Goal: Obtain resource: Download file/media

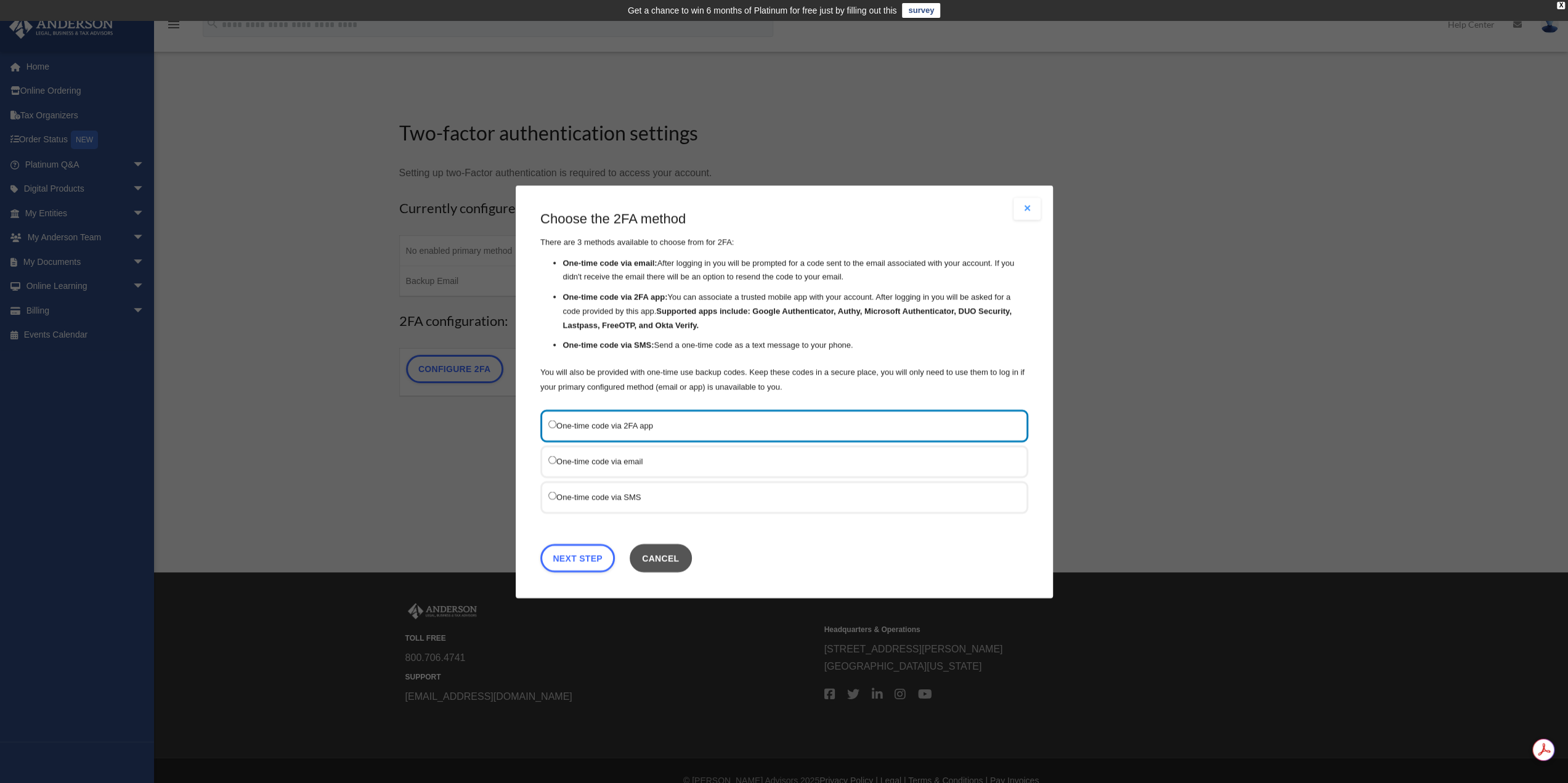
click at [667, 553] on button "Cancel" at bounding box center [660, 557] width 62 height 28
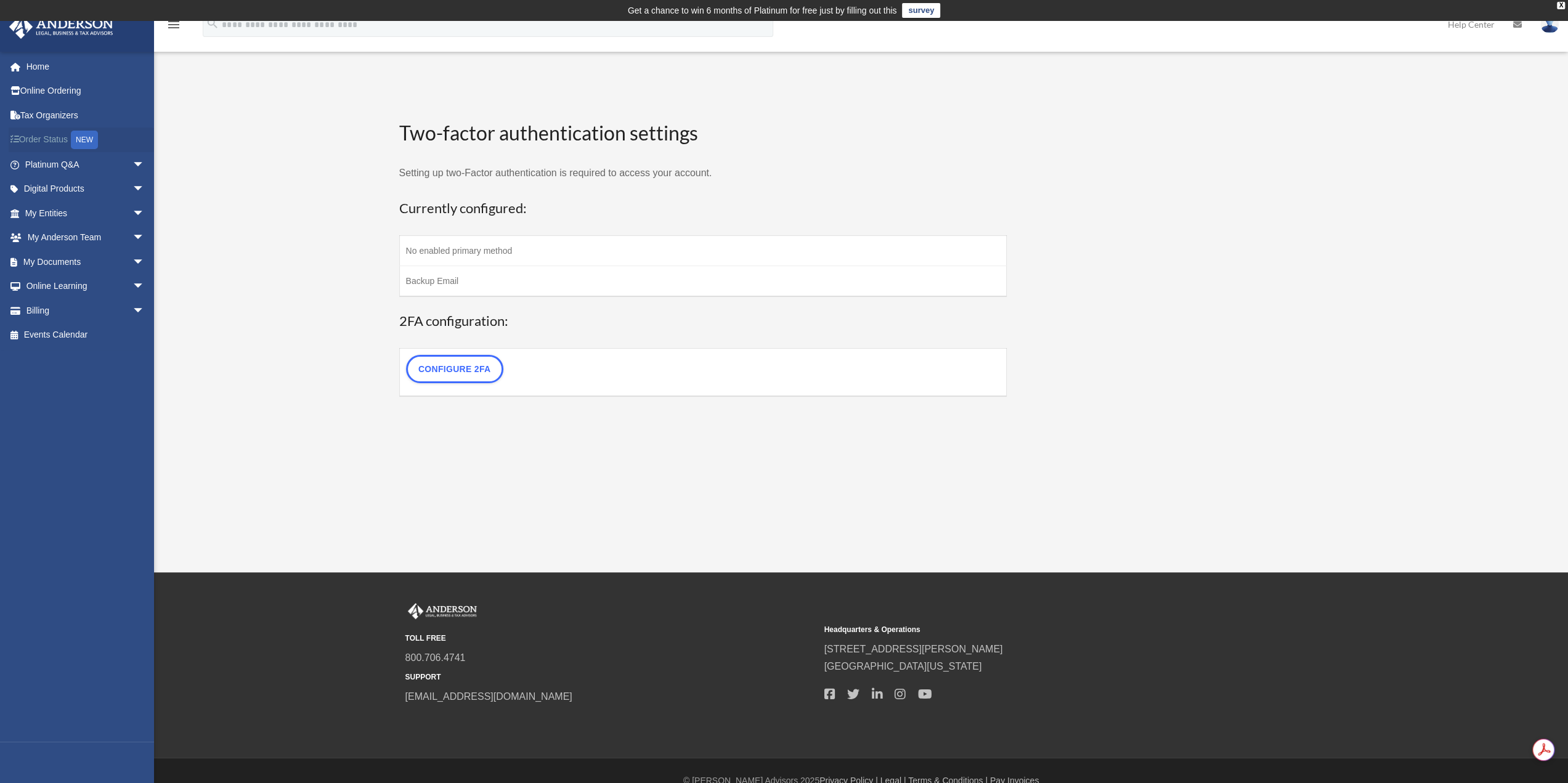
click at [41, 144] on link "Order Status NEW" at bounding box center [86, 140] width 155 height 25
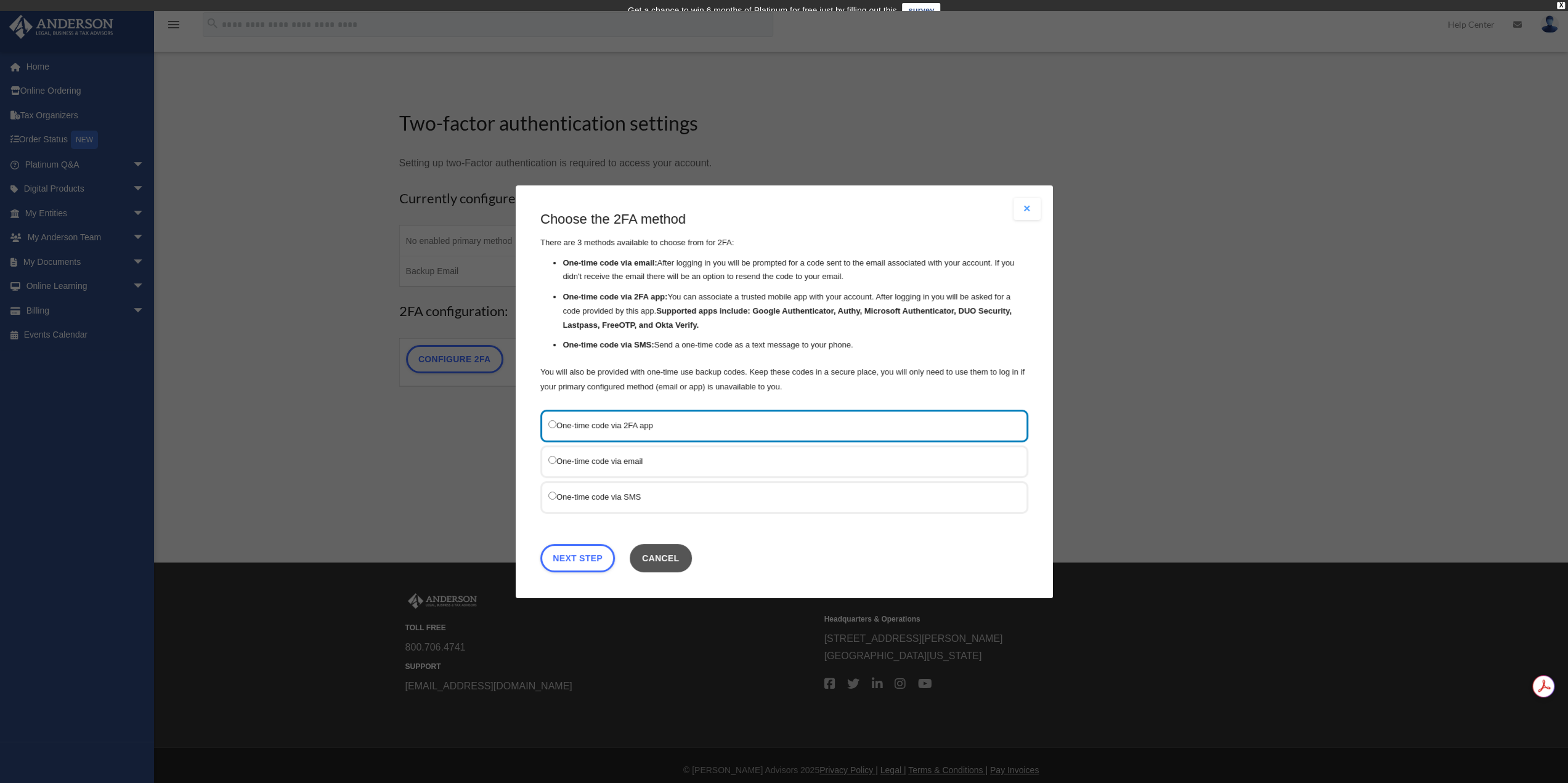
click at [687, 556] on button "Cancel" at bounding box center [660, 557] width 62 height 28
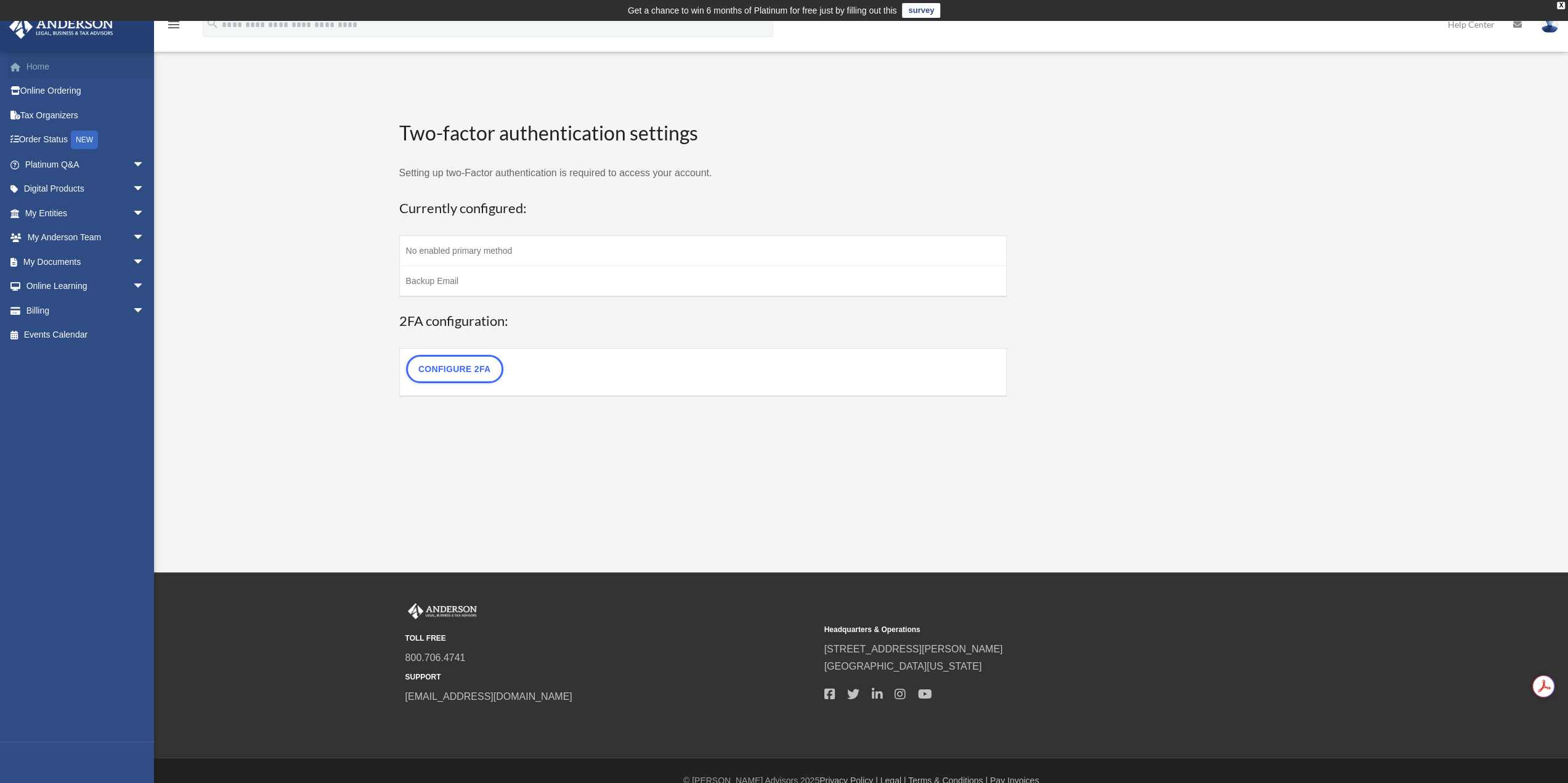
click at [52, 67] on link "Home" at bounding box center [86, 66] width 155 height 25
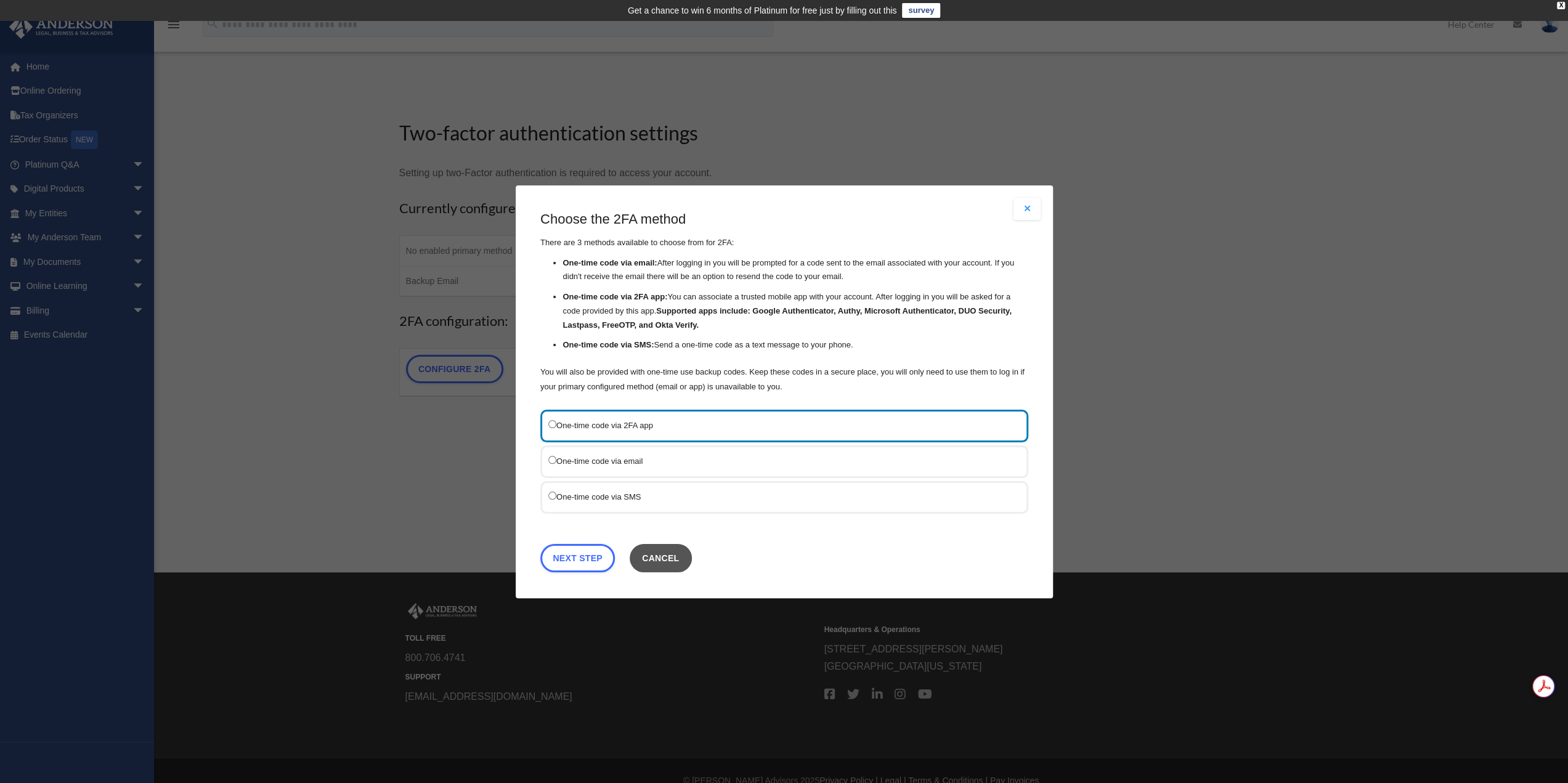
click at [661, 549] on button "Cancel" at bounding box center [660, 557] width 62 height 28
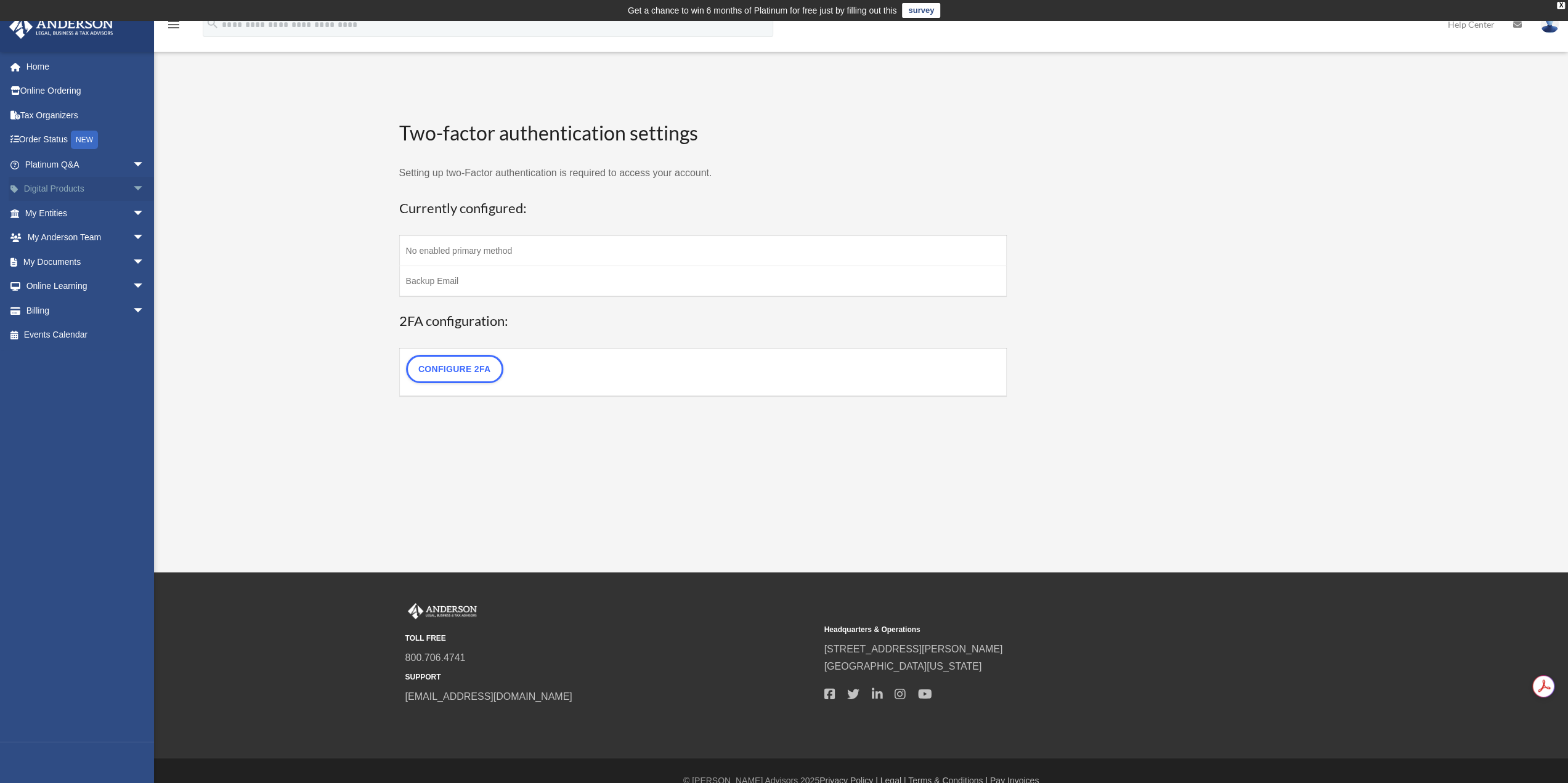
click at [54, 186] on link "Digital Products arrow_drop_down" at bounding box center [86, 189] width 155 height 25
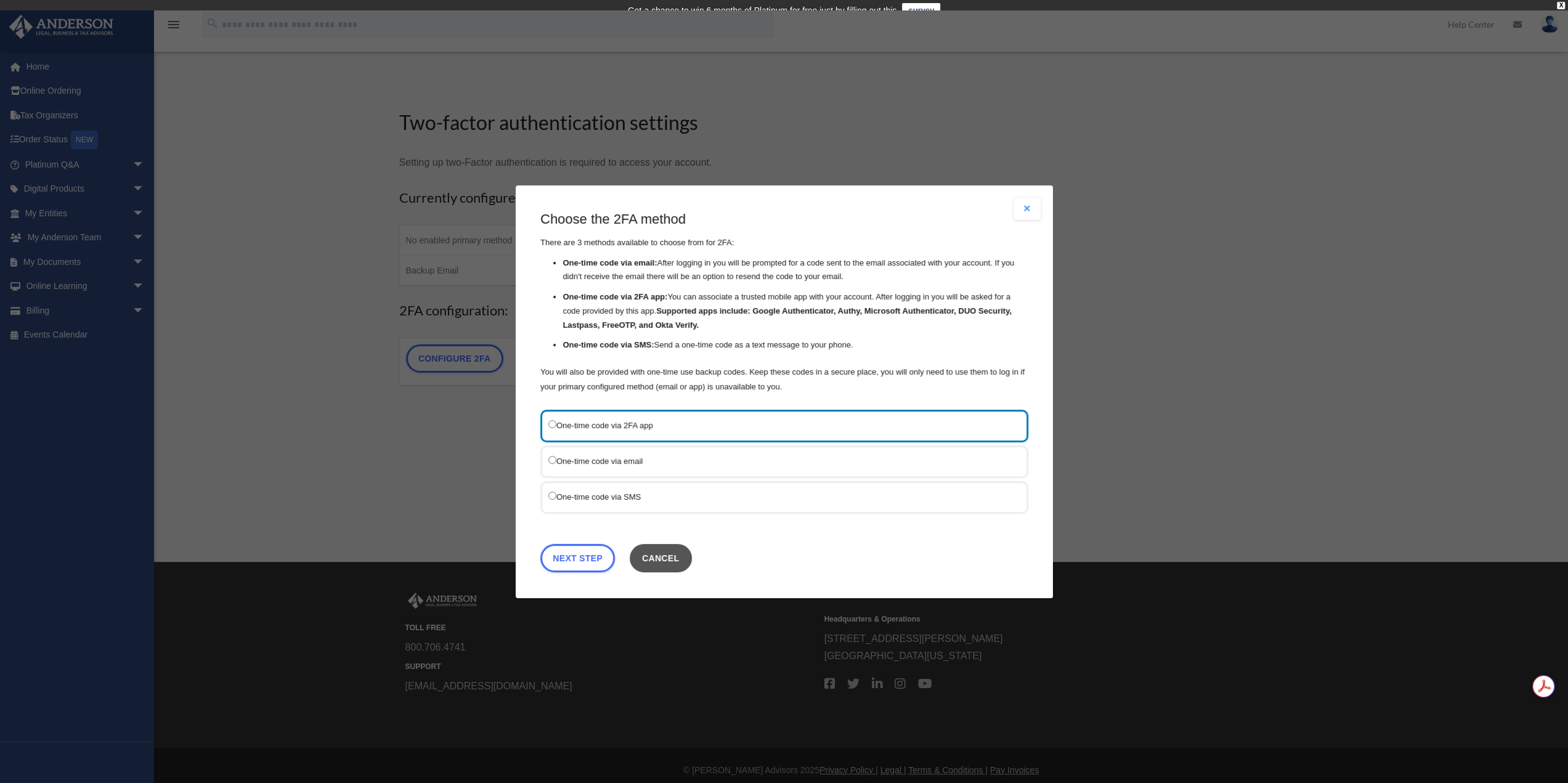
click at [659, 549] on button "Cancel" at bounding box center [660, 557] width 62 height 28
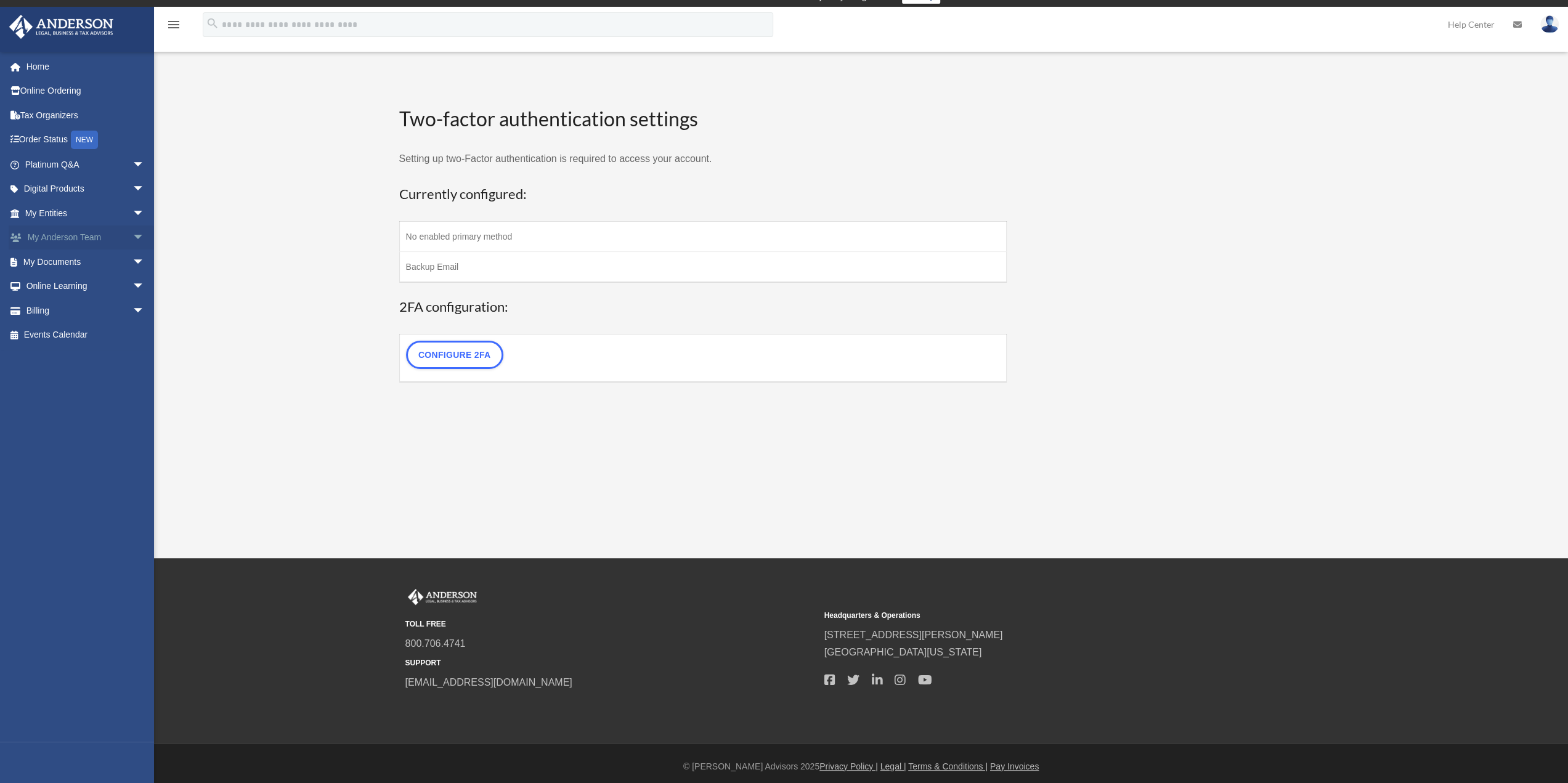
scroll to position [20, 0]
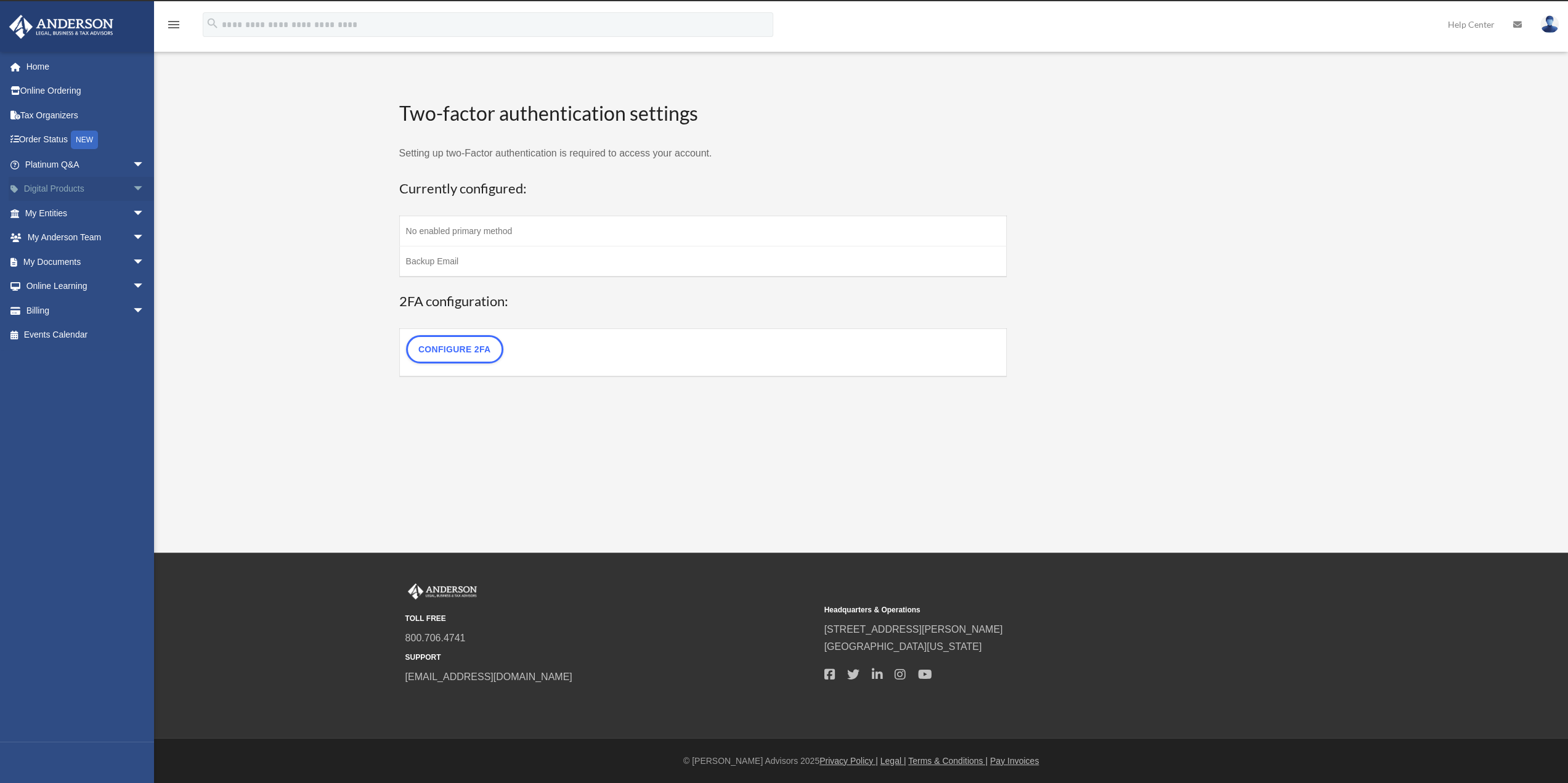
click at [132, 187] on span "arrow_drop_down" at bounding box center [144, 189] width 25 height 25
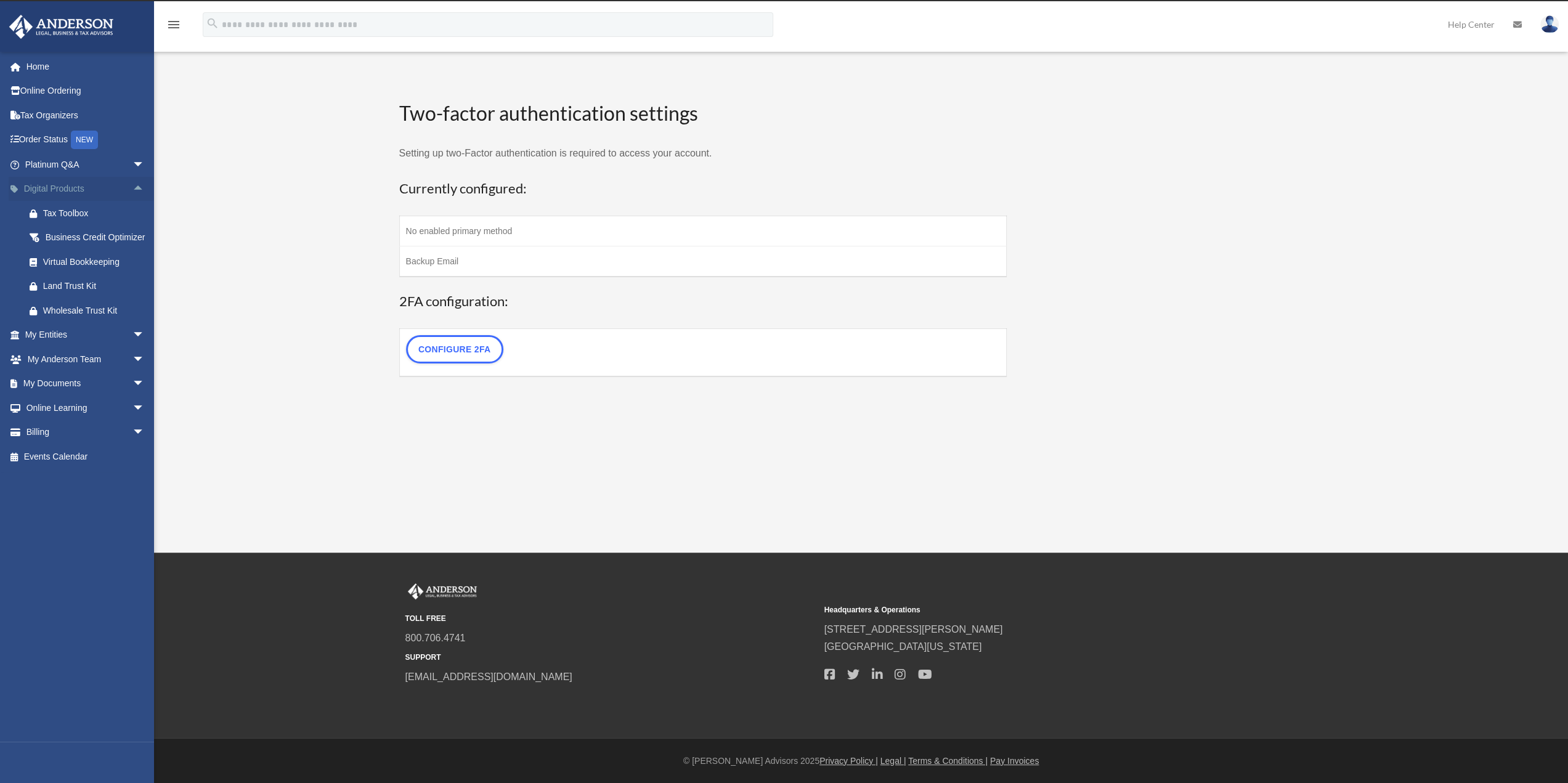
click at [132, 187] on span "arrow_drop_up" at bounding box center [144, 189] width 25 height 25
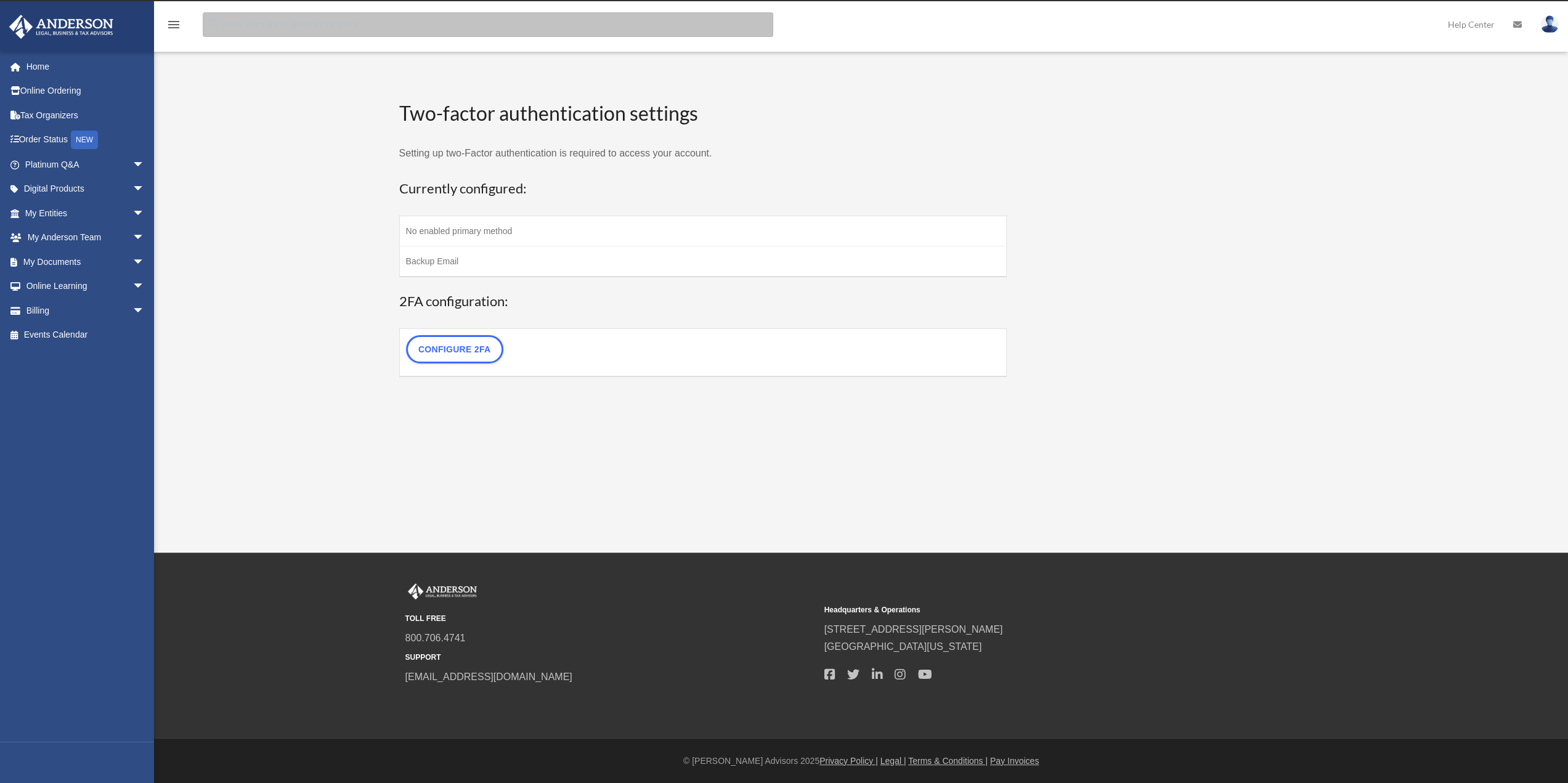
click at [269, 13] on input "search" at bounding box center [488, 25] width 571 height 25
type input "******"
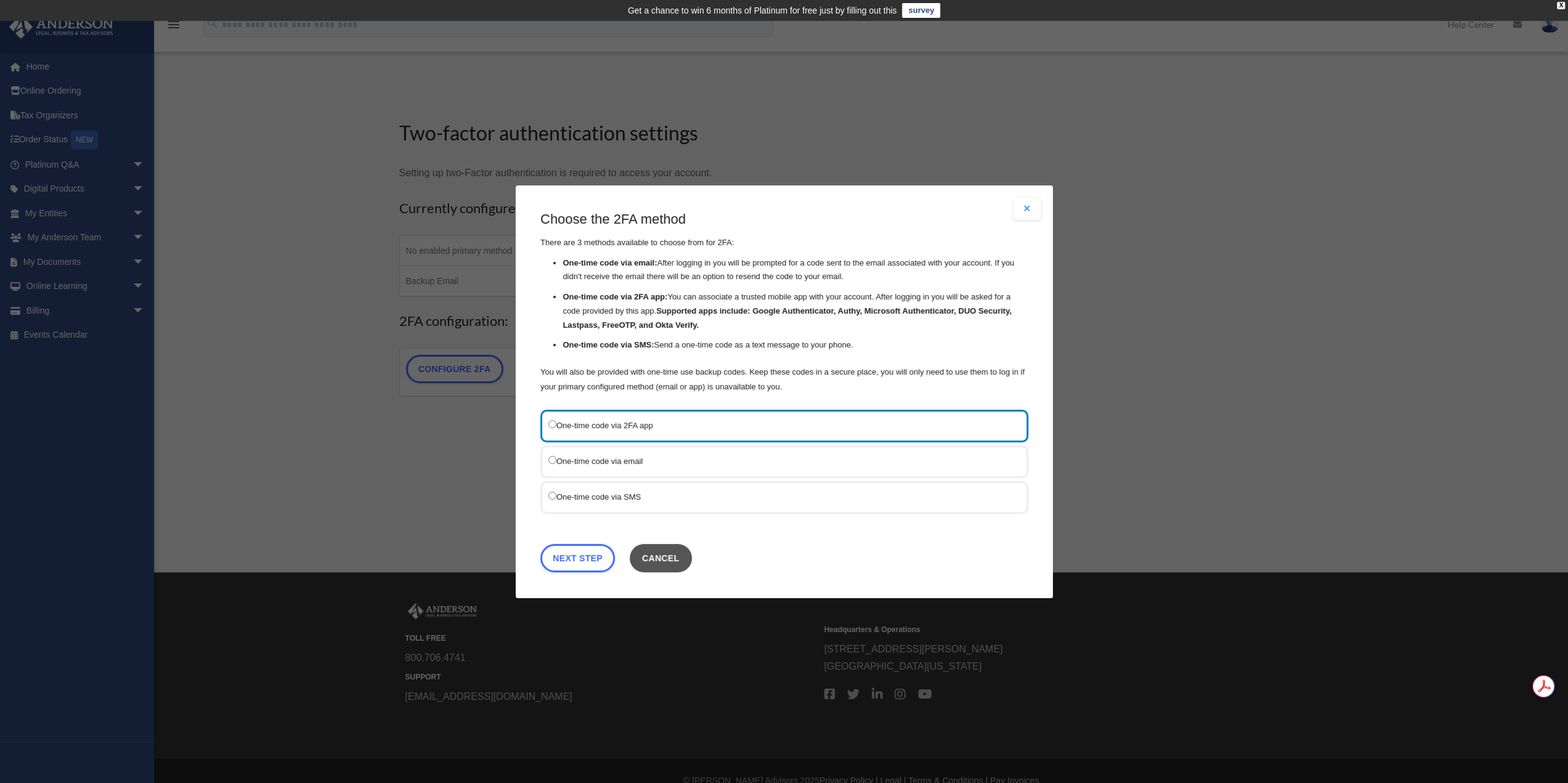
click at [652, 551] on button "Cancel" at bounding box center [660, 557] width 62 height 28
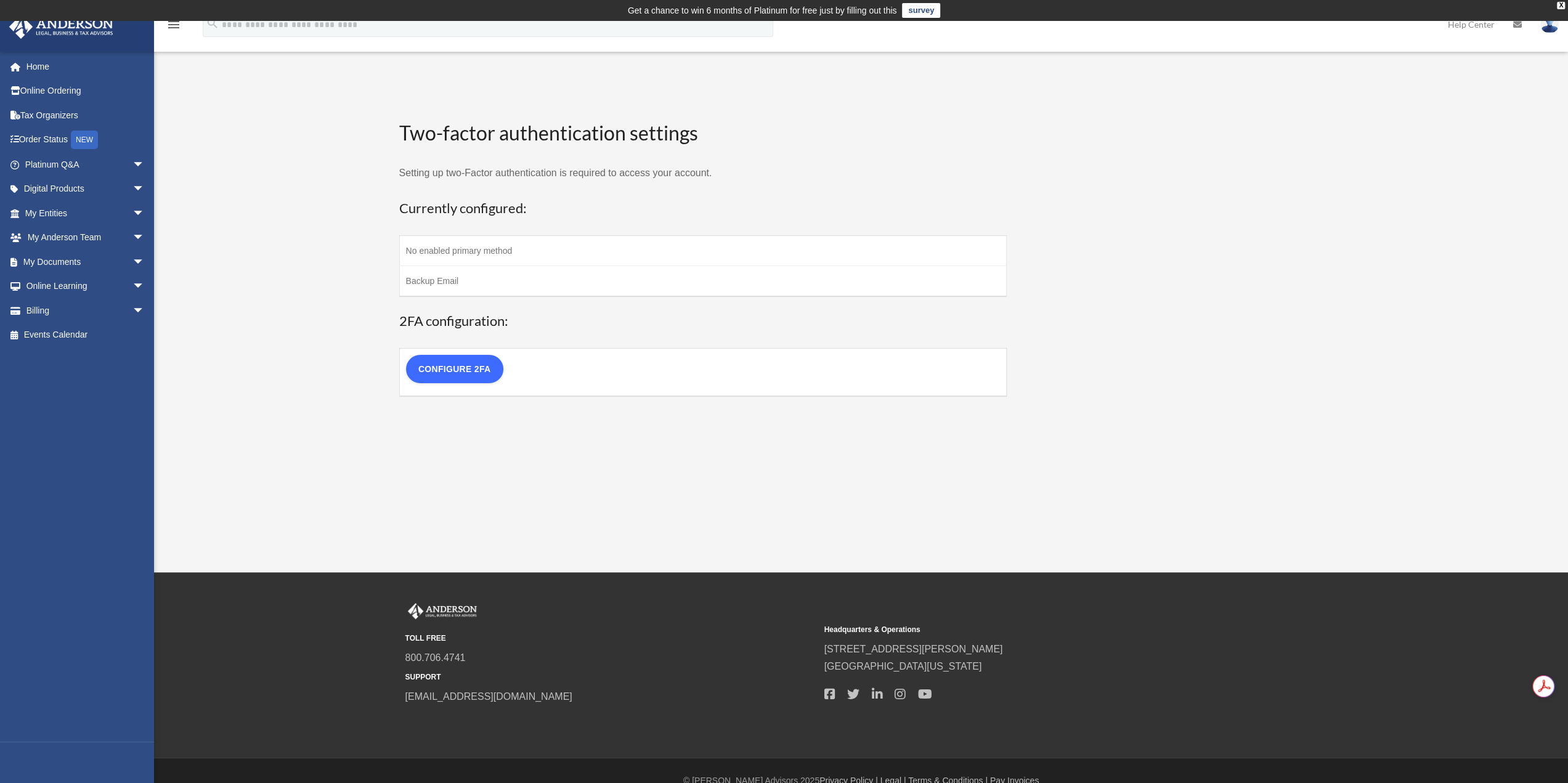
click at [473, 365] on link "Configure 2FA" at bounding box center [454, 369] width 97 height 28
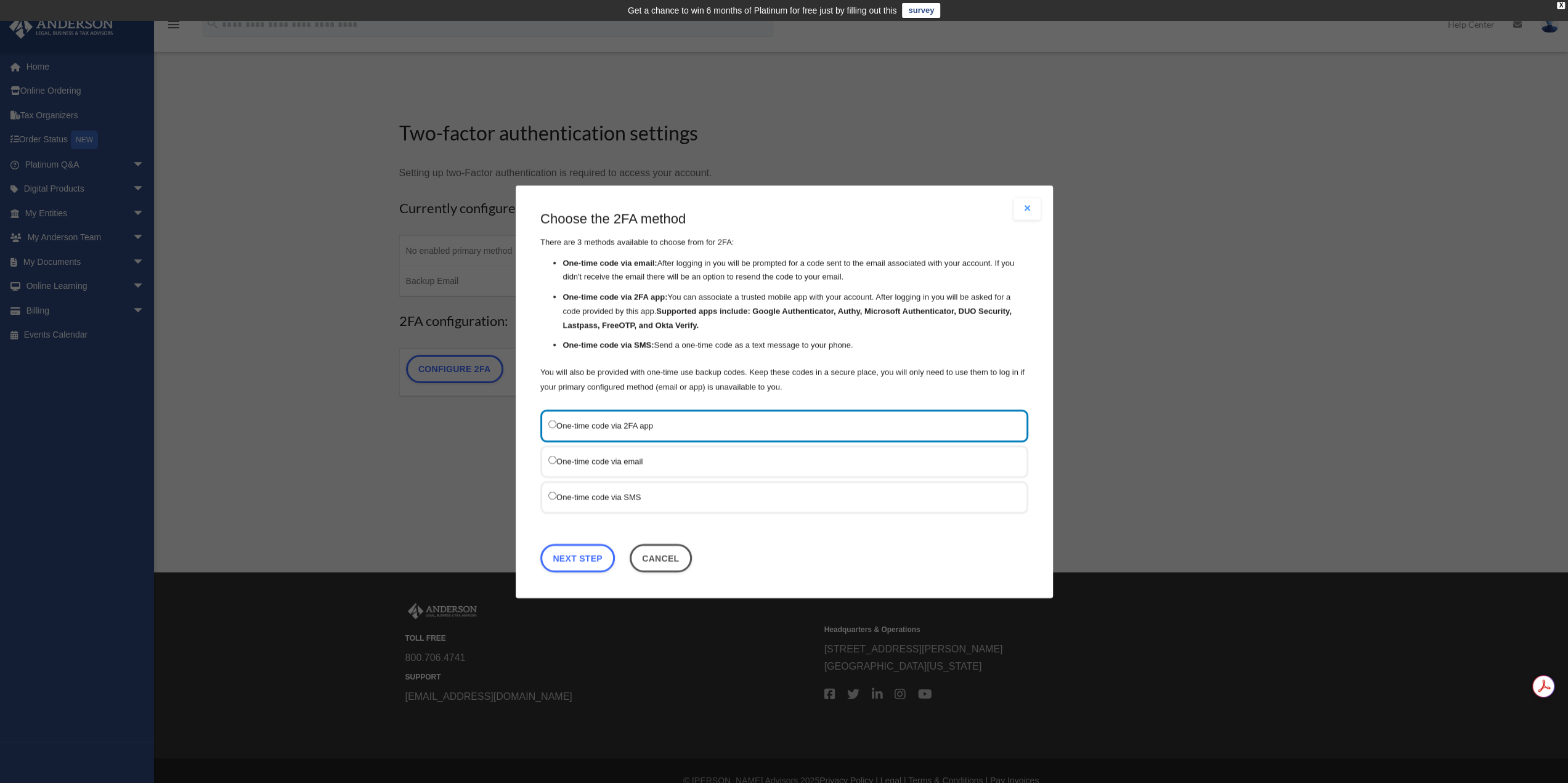
click at [582, 496] on label "One-time code via SMS" at bounding box center [778, 496] width 459 height 16
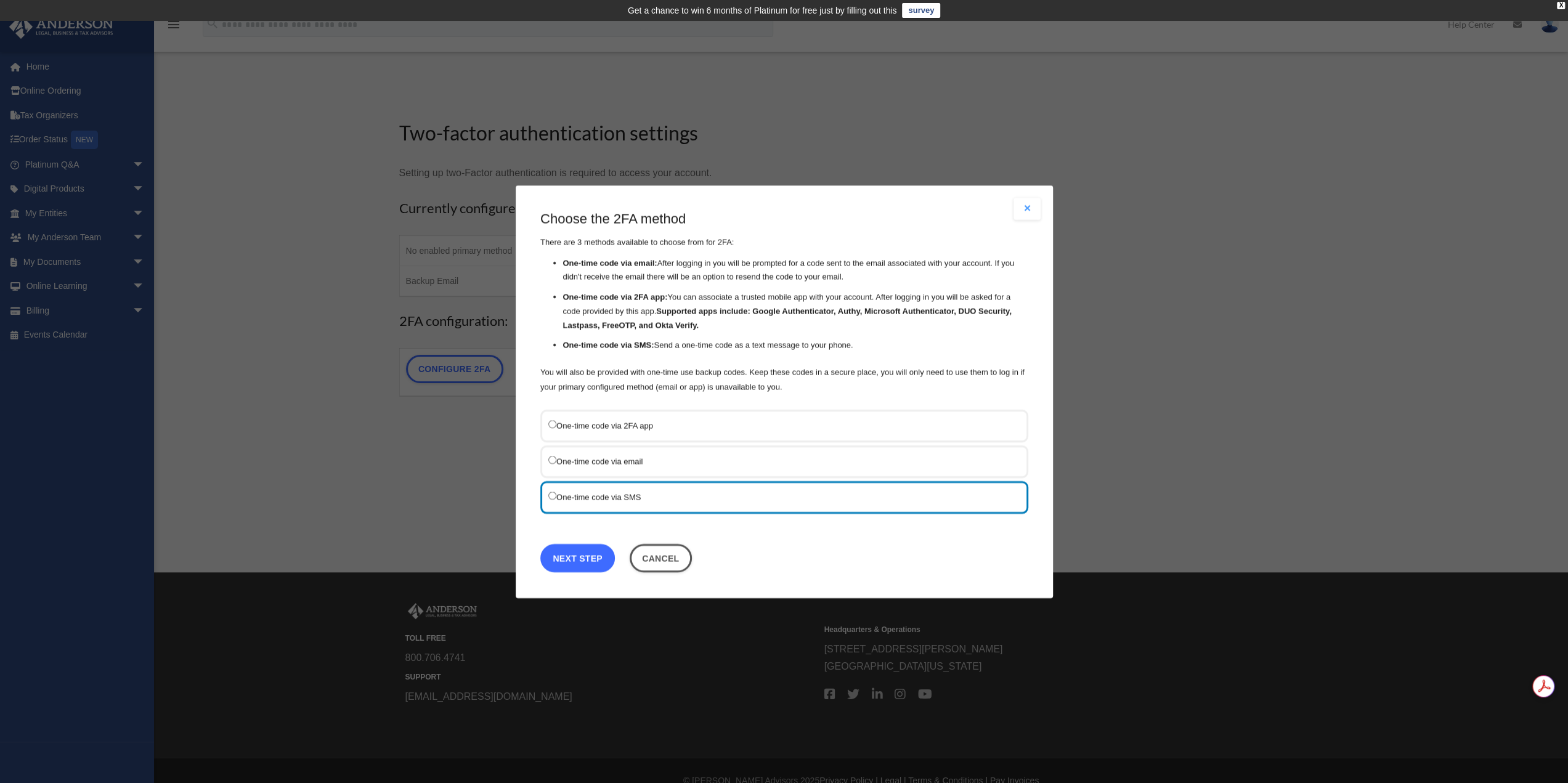
click at [566, 559] on link "Next Step" at bounding box center [577, 557] width 74 height 28
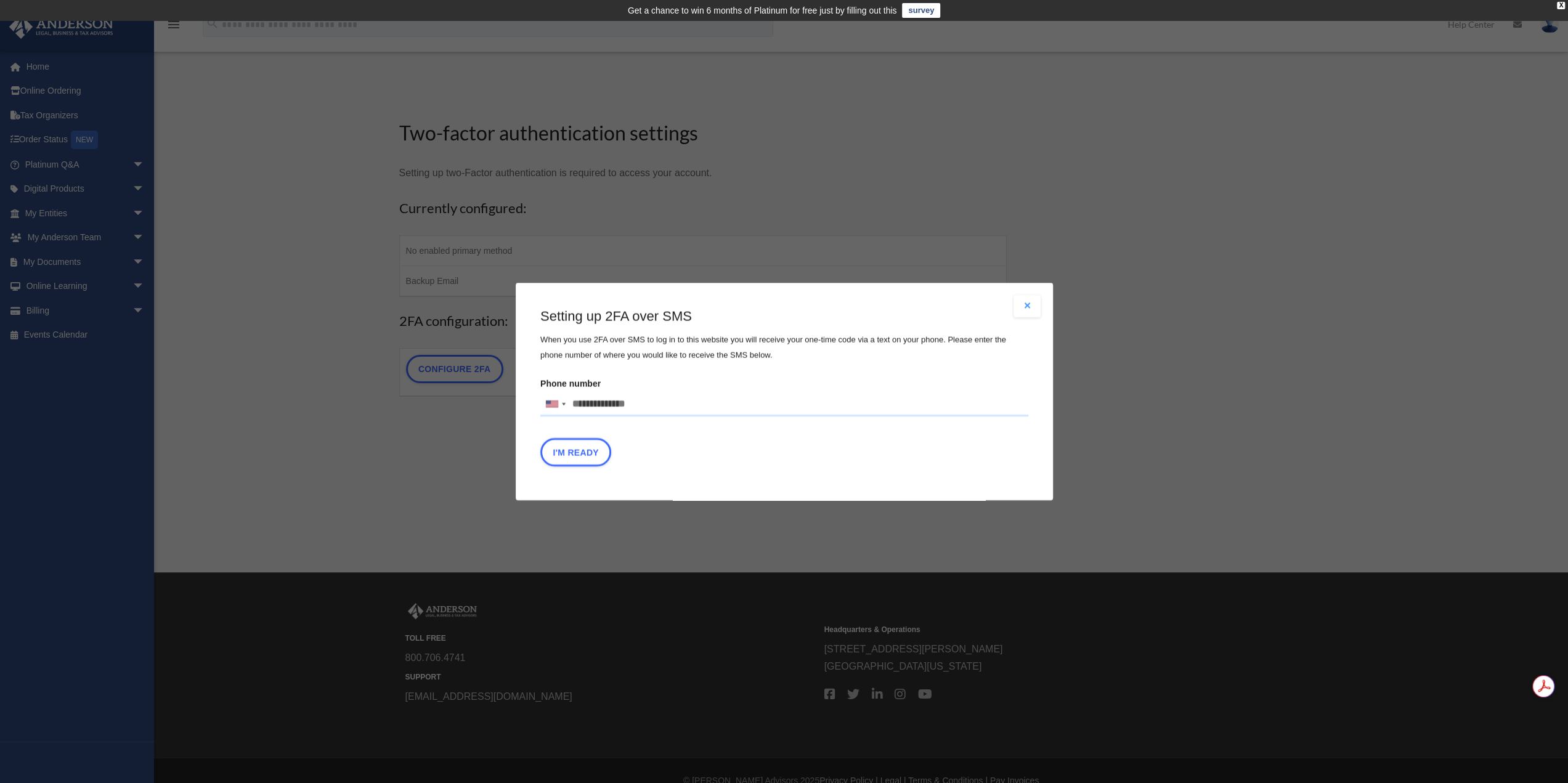
click at [603, 409] on input "Phone number United States +1 United Kingdom +44 Afghanistan (‫افغانستان‬‎) +93…" at bounding box center [784, 403] width 488 height 25
type input "**********"
click at [587, 451] on button "I'm Ready" at bounding box center [575, 452] width 71 height 28
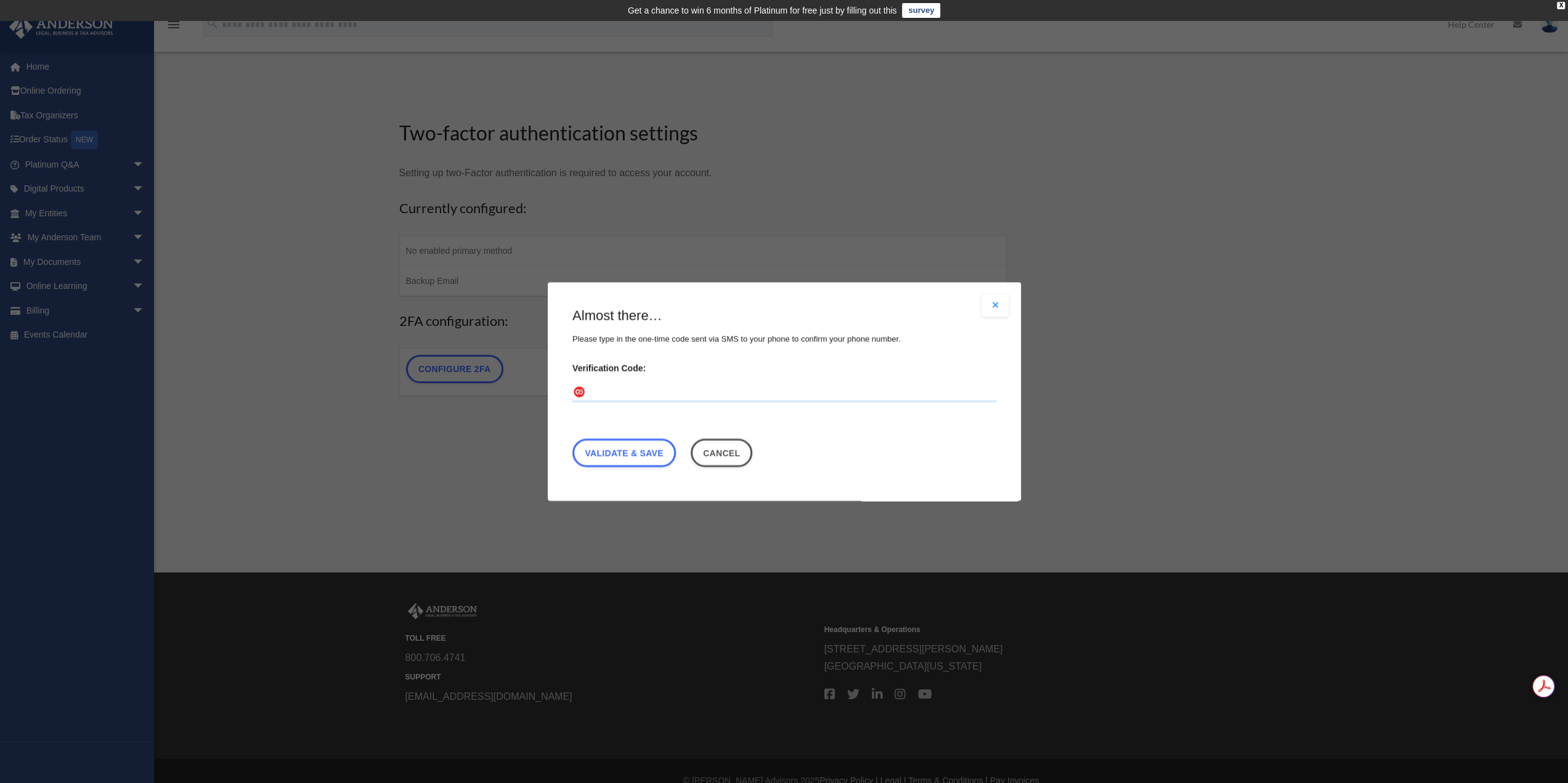
click at [632, 398] on input "Verification Code:" at bounding box center [784, 392] width 424 height 20
type input "******"
click at [637, 438] on div "Almost there… Please type in the one-time code sent via SMS to your phone to co…" at bounding box center [784, 390] width 424 height 166
click at [639, 452] on link "Validate & Save" at bounding box center [623, 452] width 103 height 28
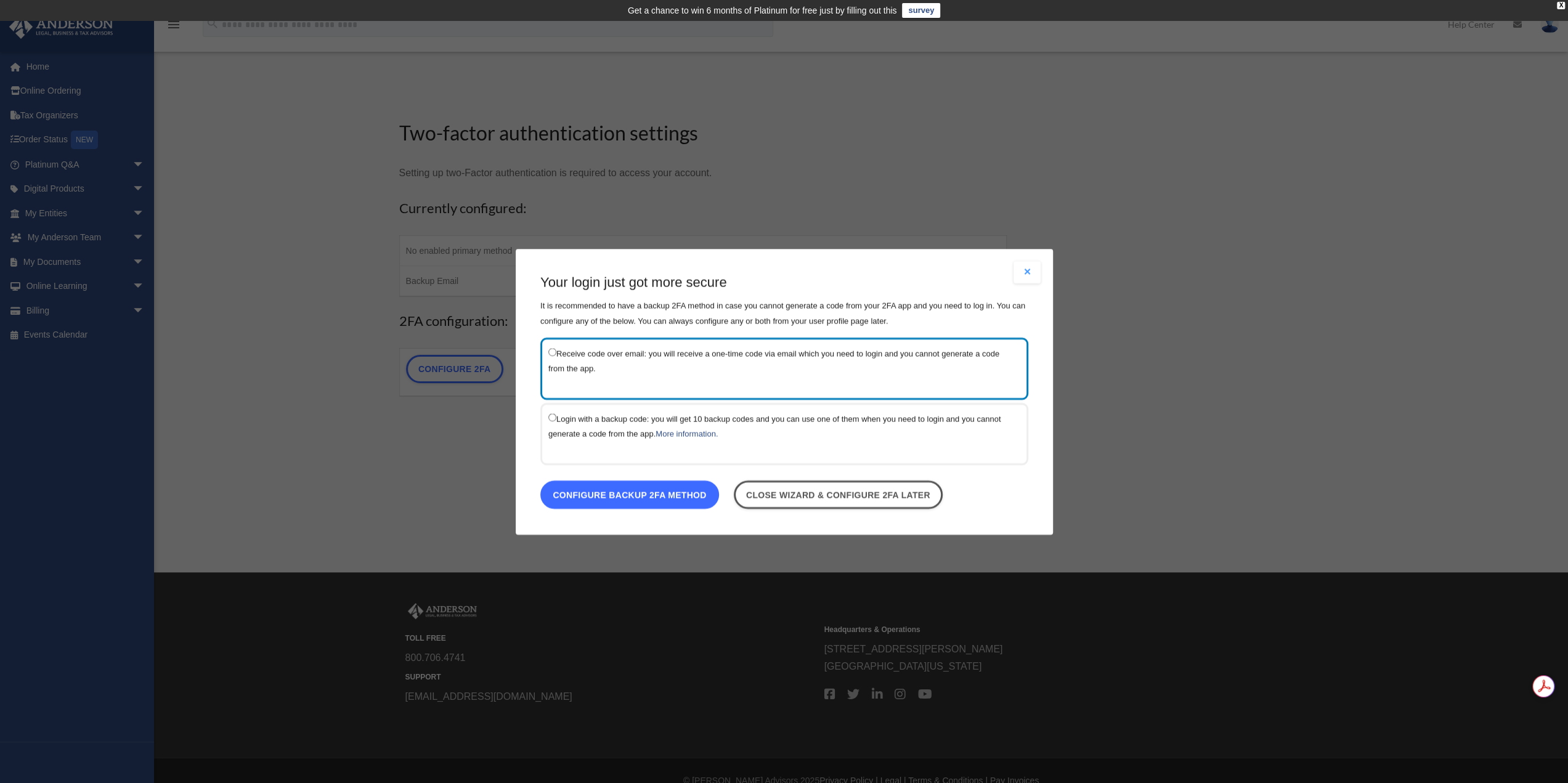
click at [634, 501] on link "Configure backup 2FA method" at bounding box center [629, 494] width 178 height 28
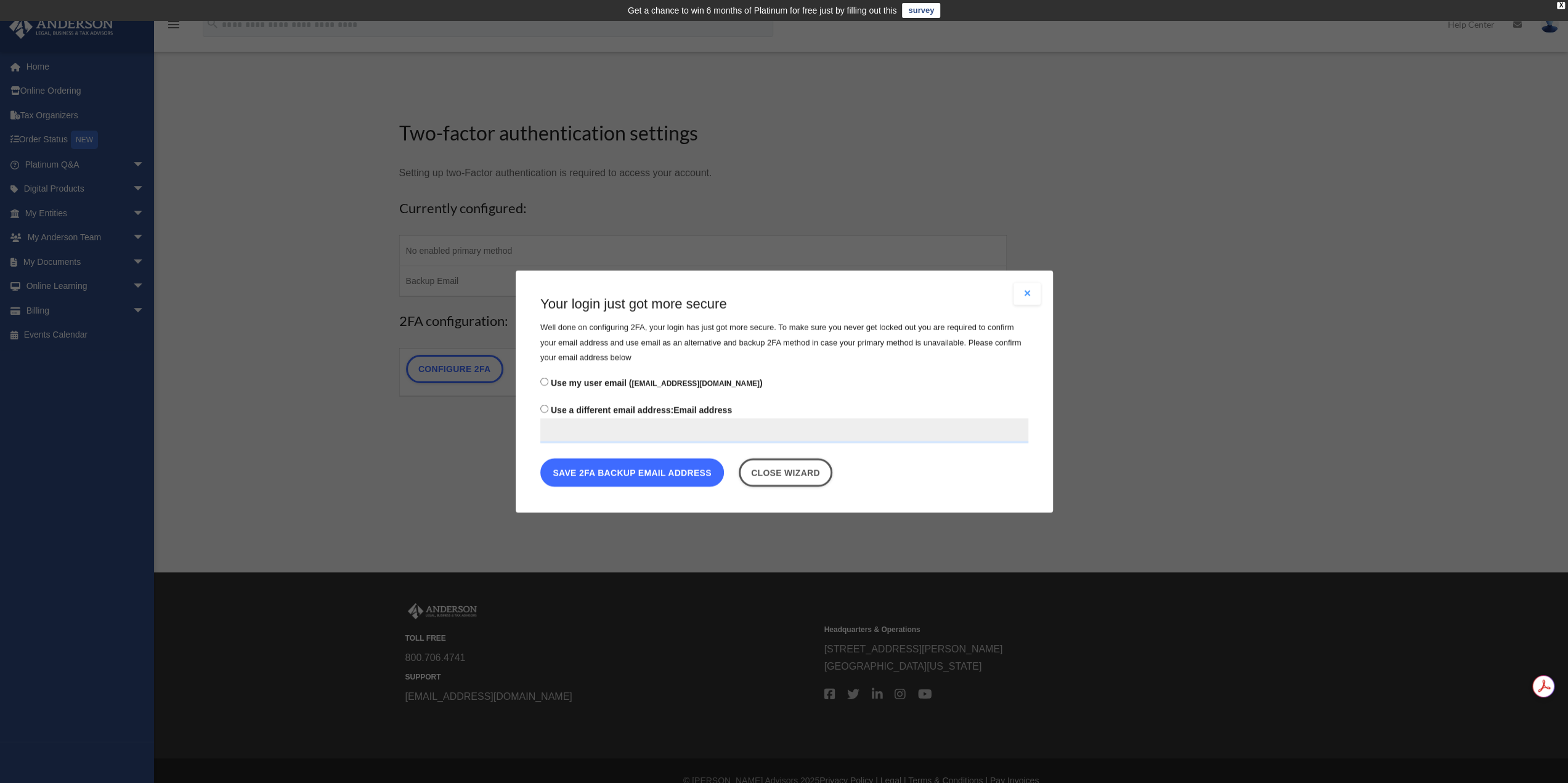
click at [618, 475] on button "Save 2FA backup email address" at bounding box center [632, 472] width 184 height 28
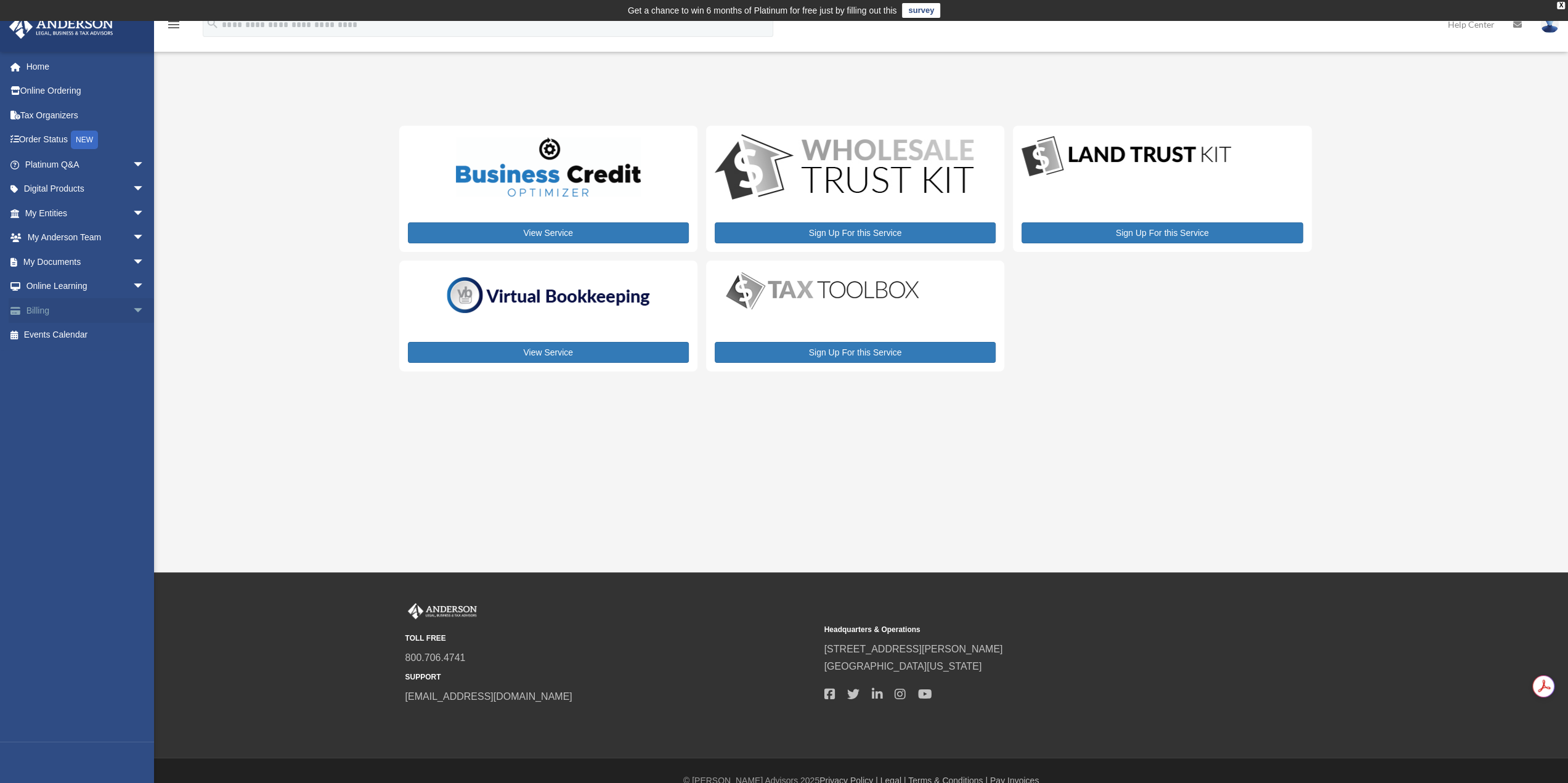
click at [132, 320] on span "arrow_drop_down" at bounding box center [144, 311] width 25 height 25
click at [132, 318] on span "arrow_drop_up" at bounding box center [144, 311] width 25 height 25
click at [132, 290] on span "arrow_drop_down" at bounding box center [144, 287] width 25 height 25
click at [132, 290] on span "arrow_drop_up" at bounding box center [144, 287] width 25 height 25
click at [132, 261] on span "arrow_drop_down" at bounding box center [144, 262] width 25 height 25
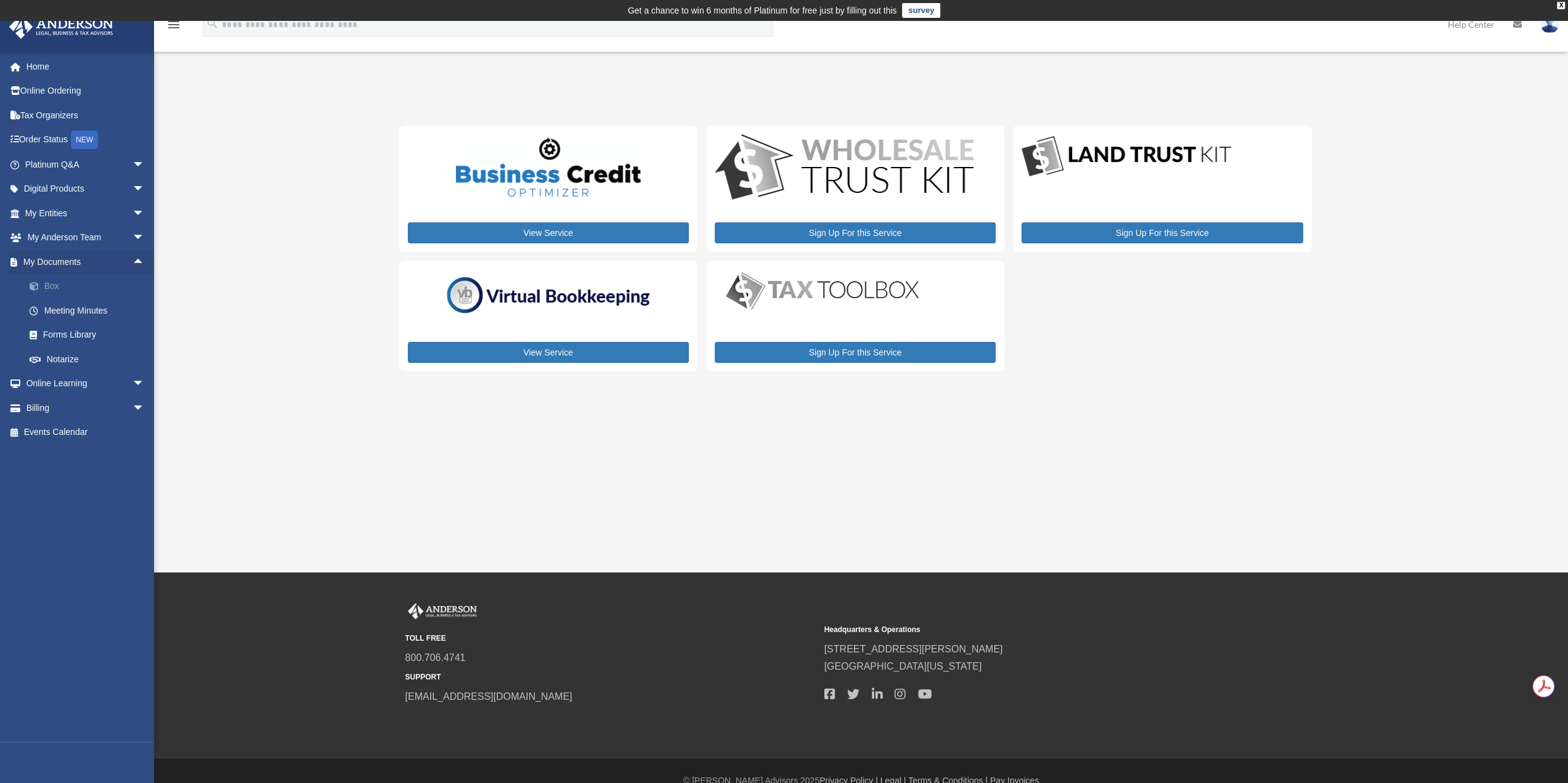
click at [74, 282] on link "Box" at bounding box center [90, 286] width 146 height 25
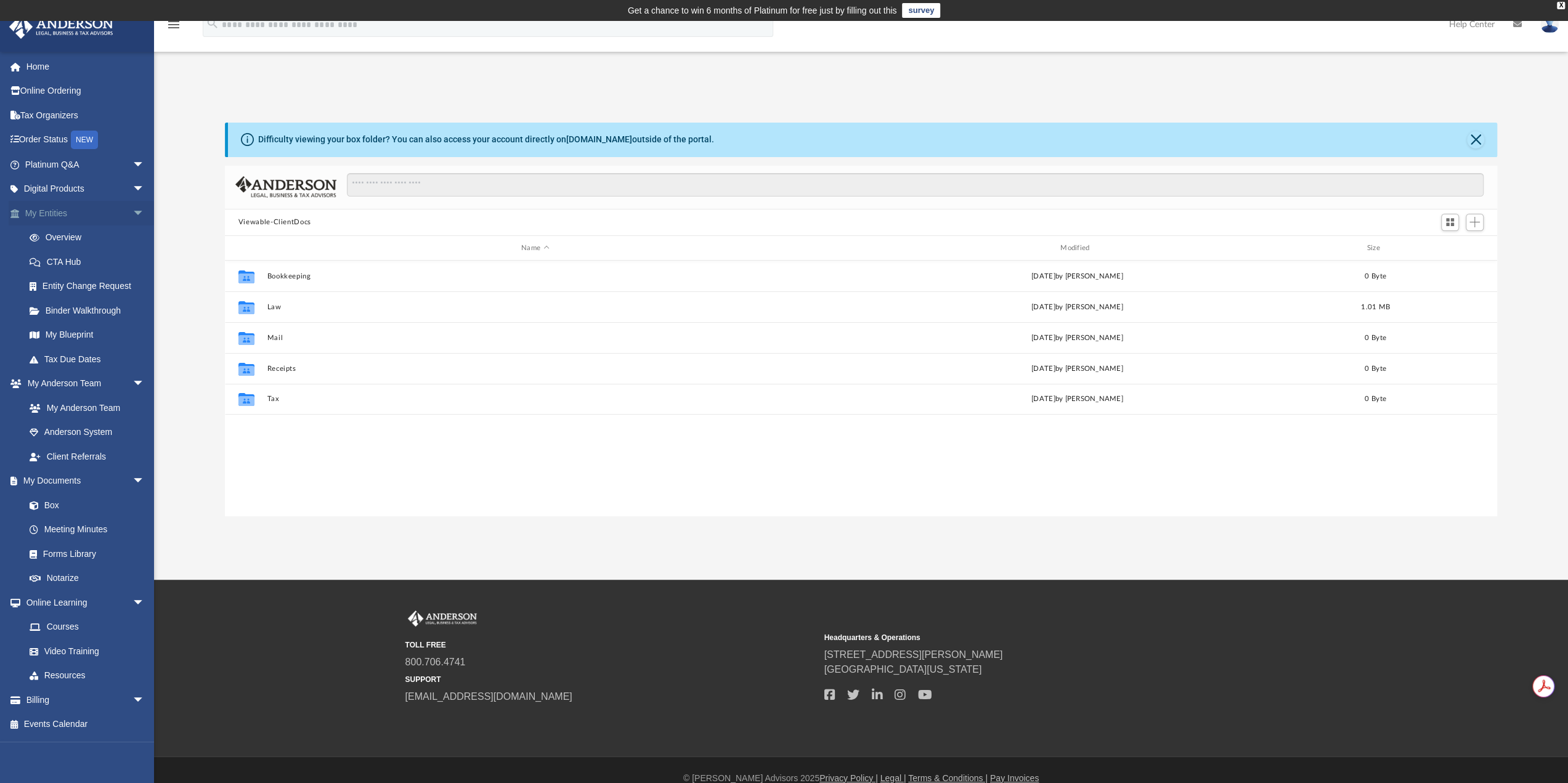
scroll to position [270, 1263]
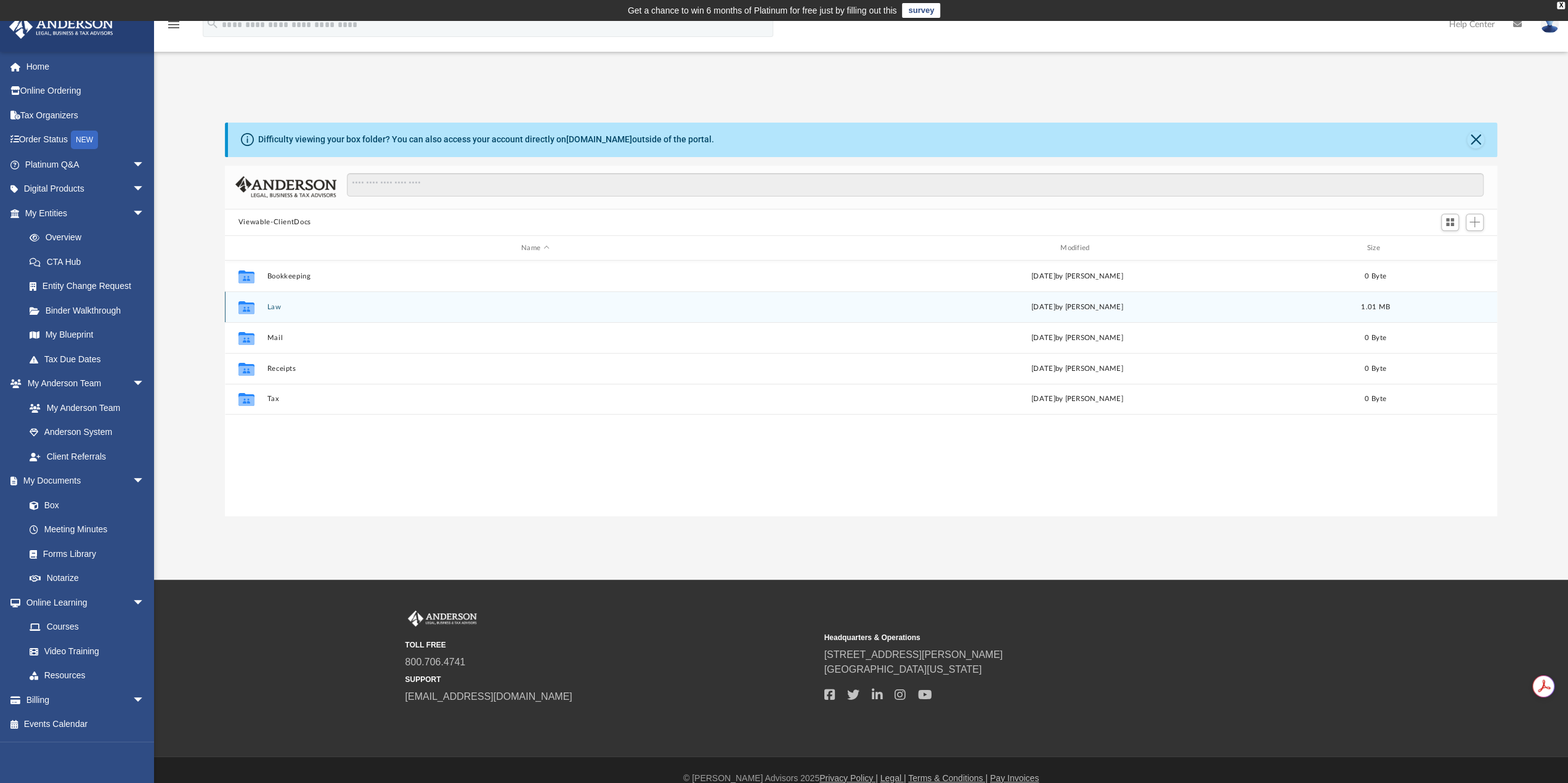
click at [271, 307] on button "Law" at bounding box center [535, 307] width 537 height 8
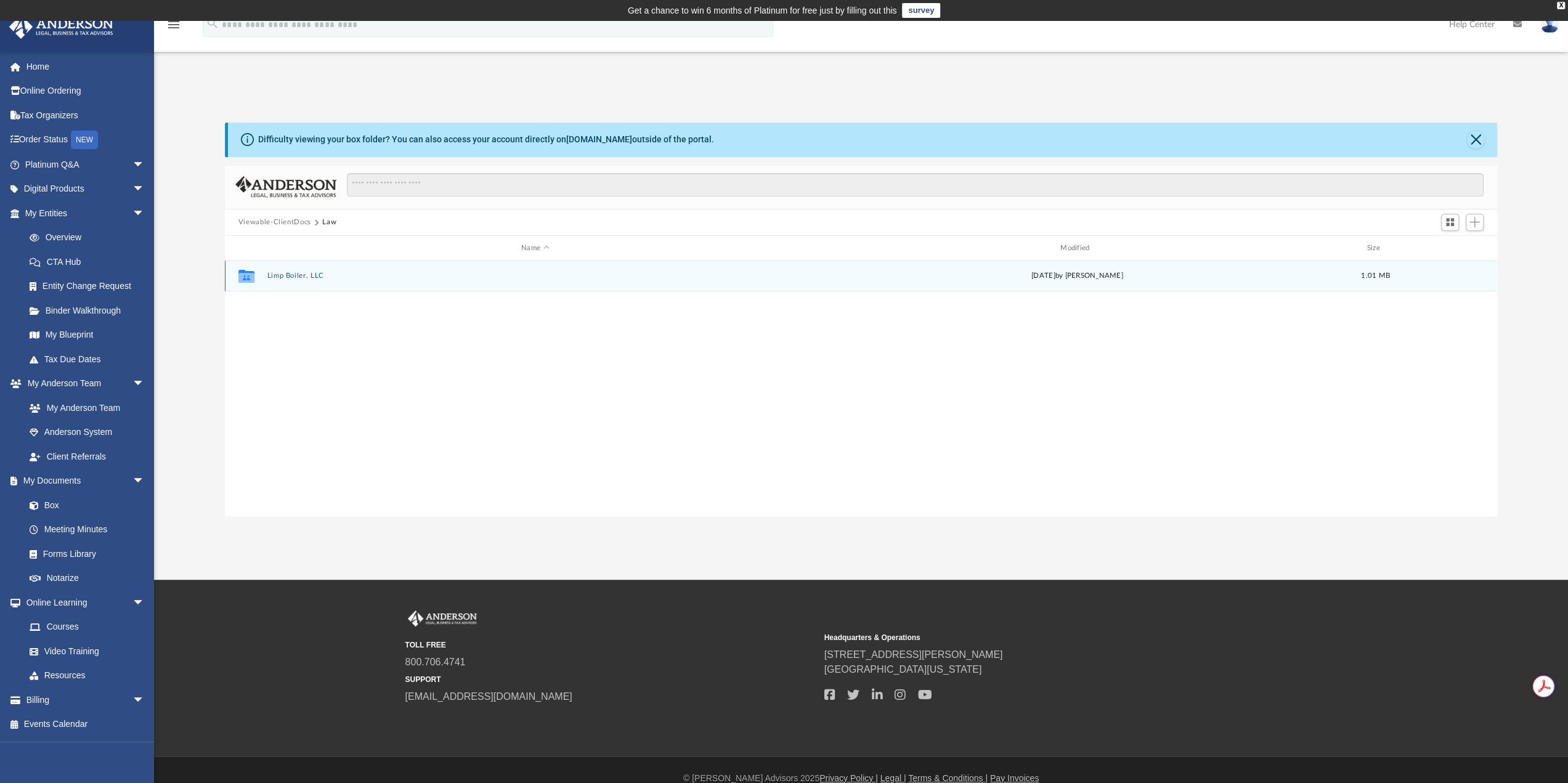
click at [304, 276] on button "Limp Boiler, LLC" at bounding box center [535, 276] width 537 height 8
click at [272, 278] on button "Initial Docs" at bounding box center [535, 276] width 537 height 8
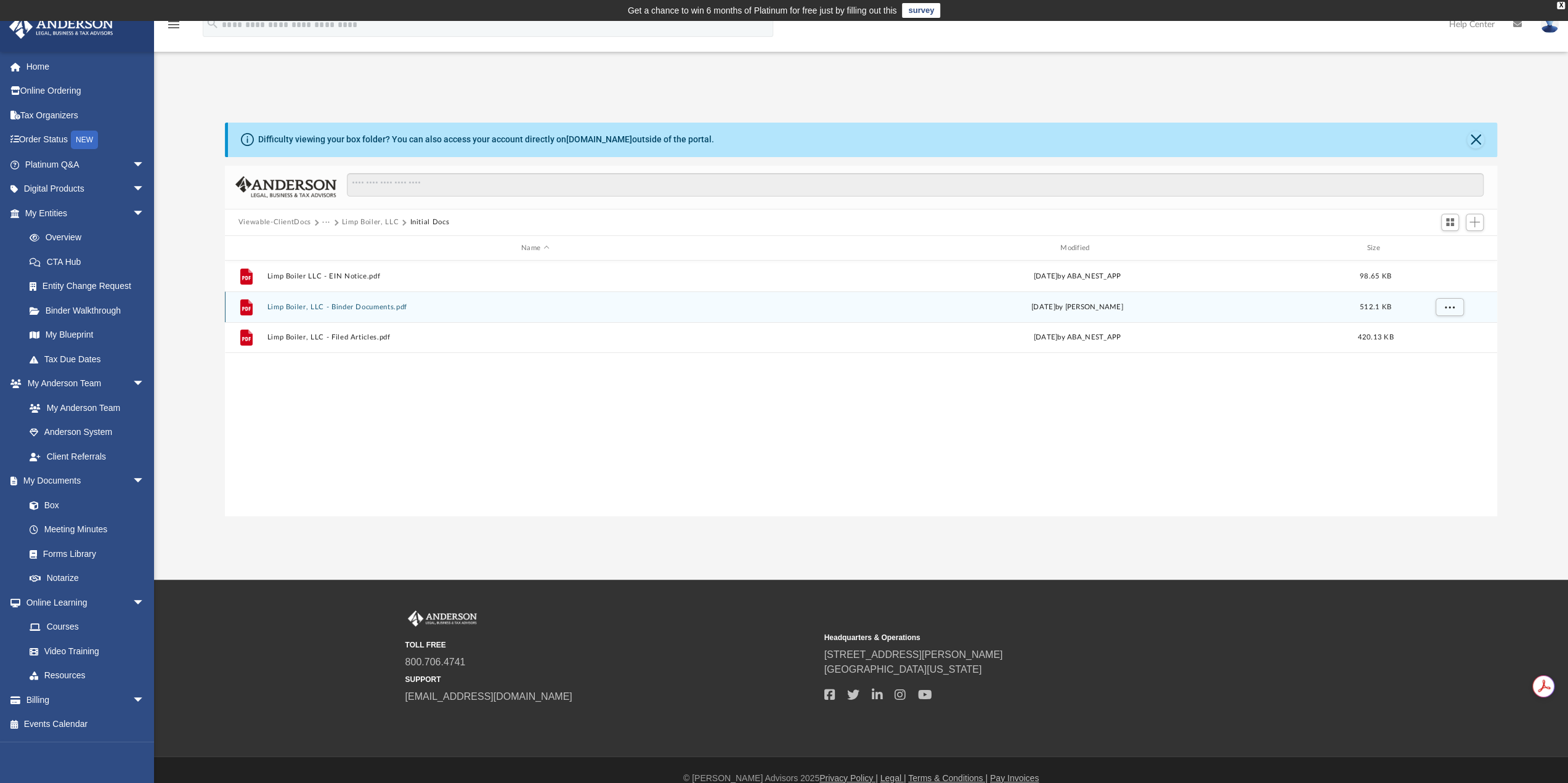
click at [326, 308] on button "Limp Boiler, LLC - Binder Documents.pdf" at bounding box center [535, 307] width 537 height 8
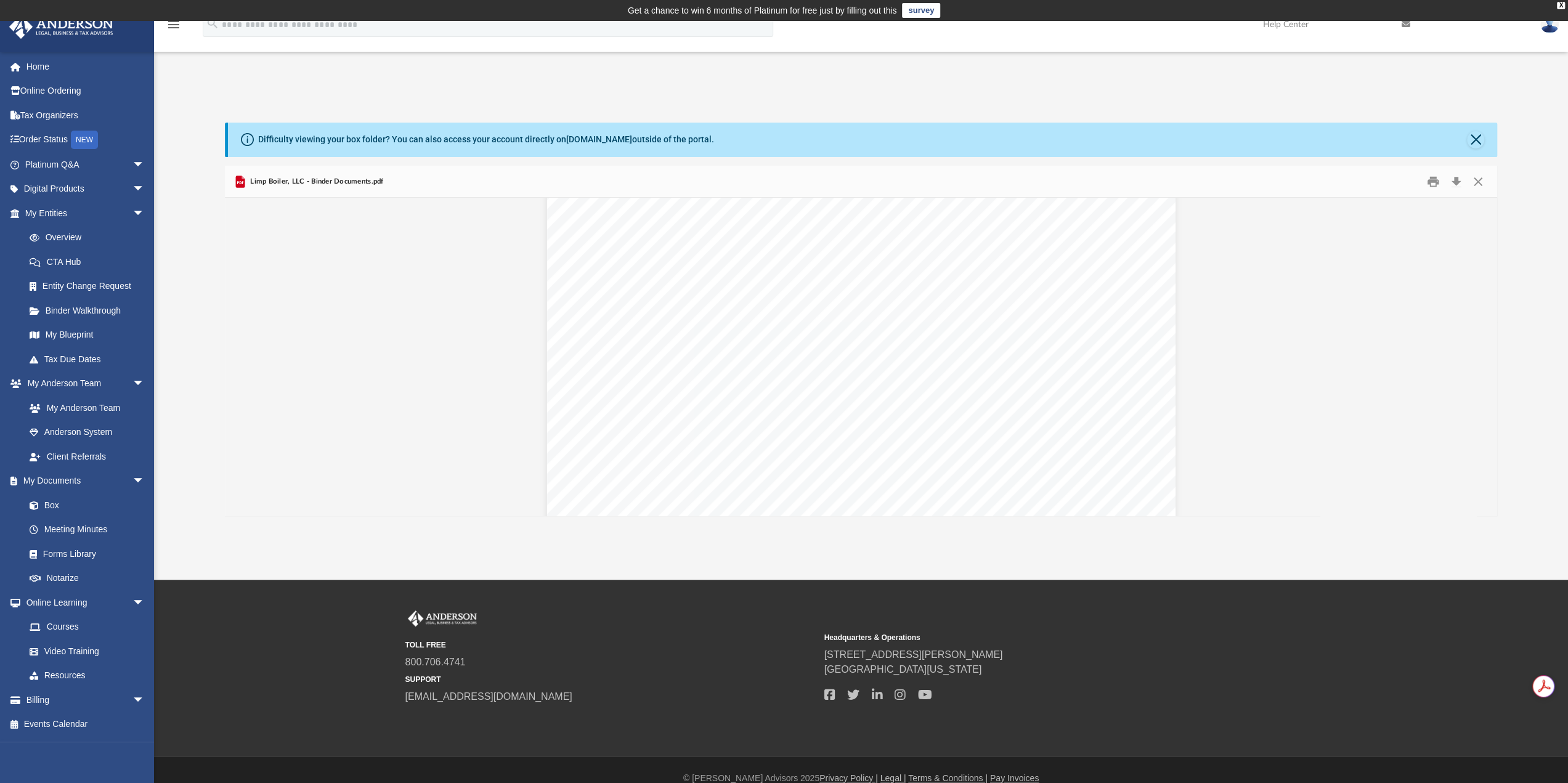
scroll to position [54059, 0]
click at [1479, 133] on button "Close" at bounding box center [1475, 140] width 17 height 17
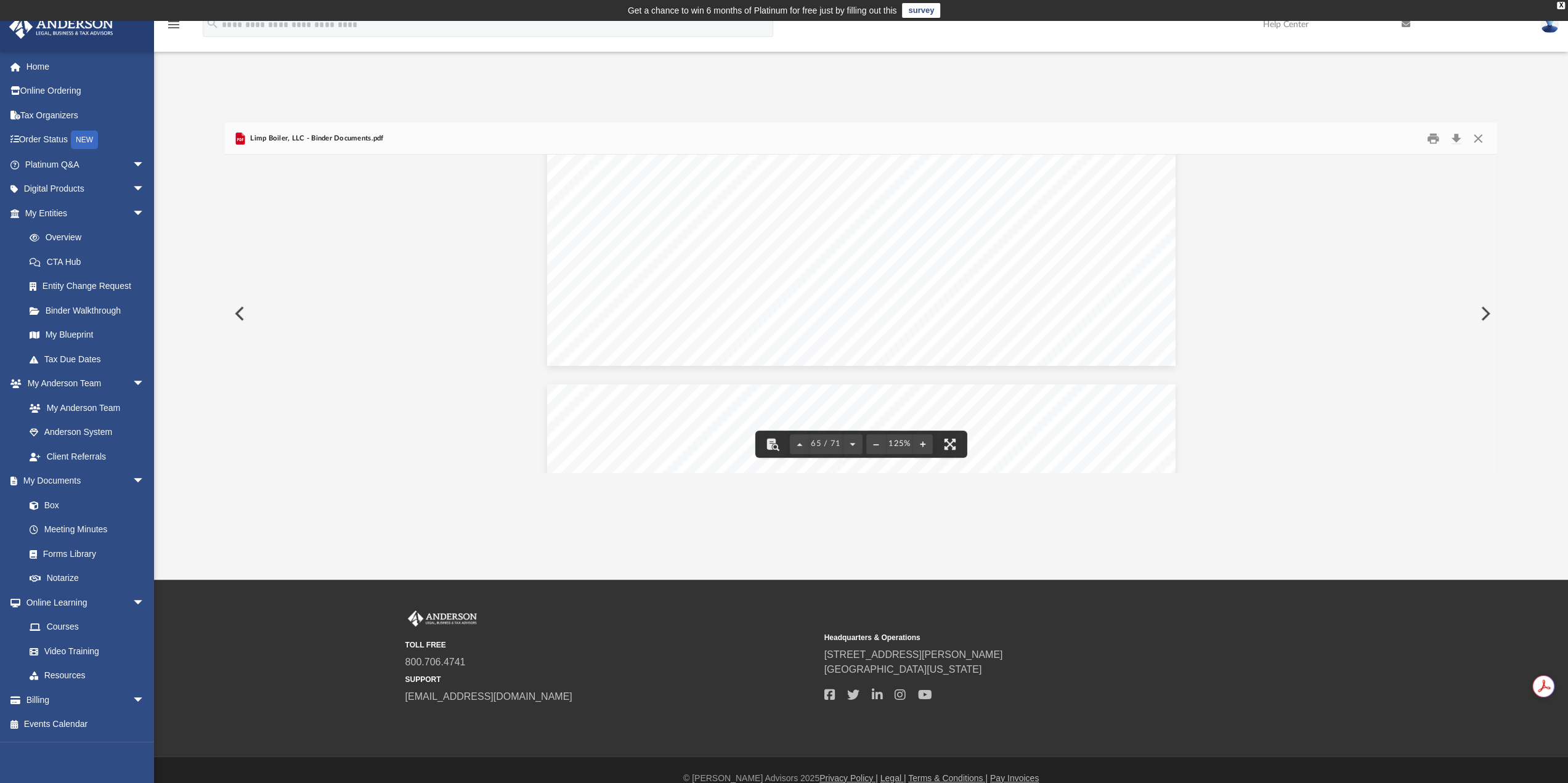
scroll to position [53751, 0]
click at [230, 310] on button "Preview" at bounding box center [239, 313] width 27 height 34
click at [612, 430] on link "Page 1" at bounding box center [630, 426] width 92 height 35
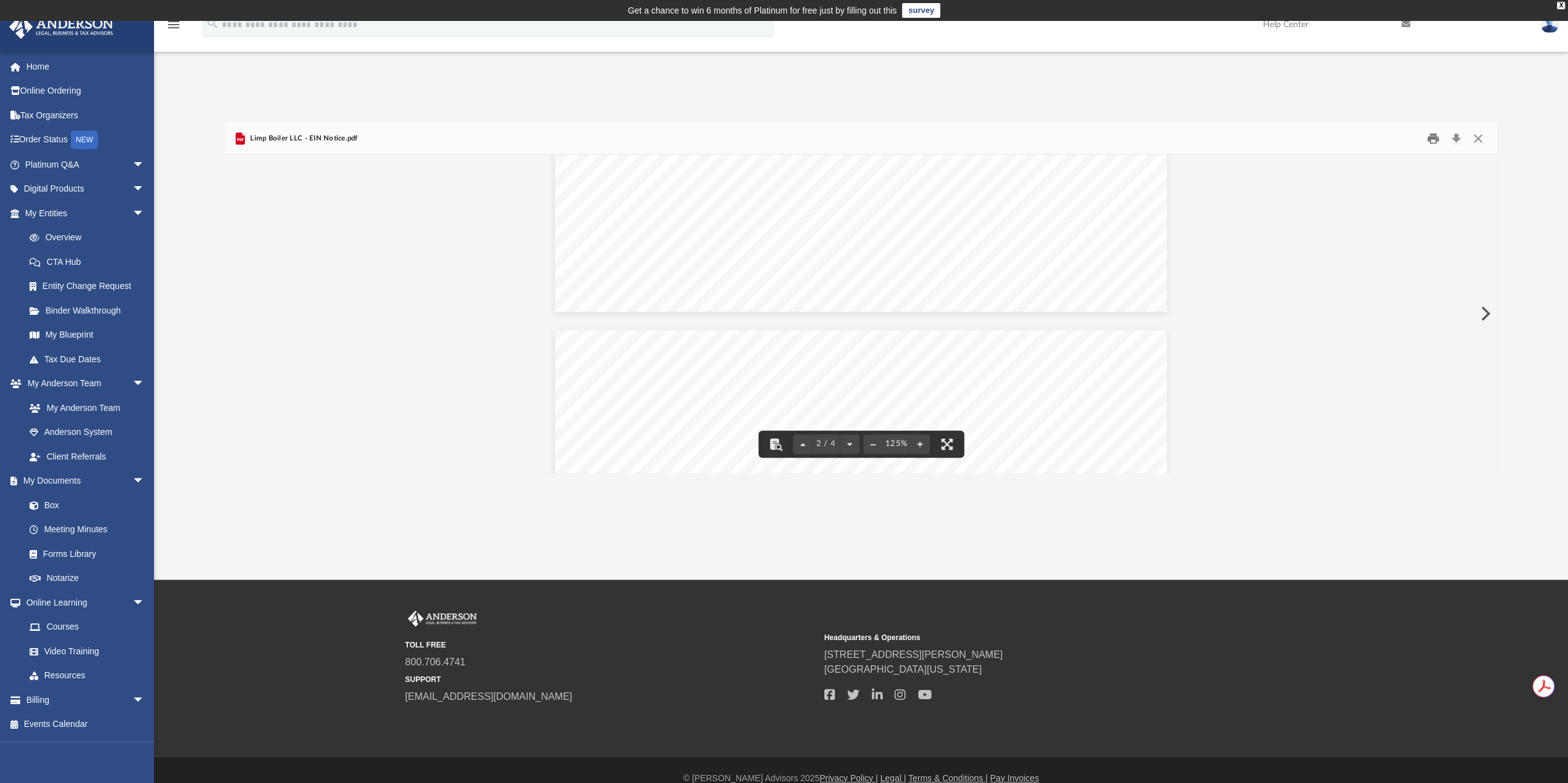
click at [1430, 136] on button "Print" at bounding box center [1433, 138] width 25 height 19
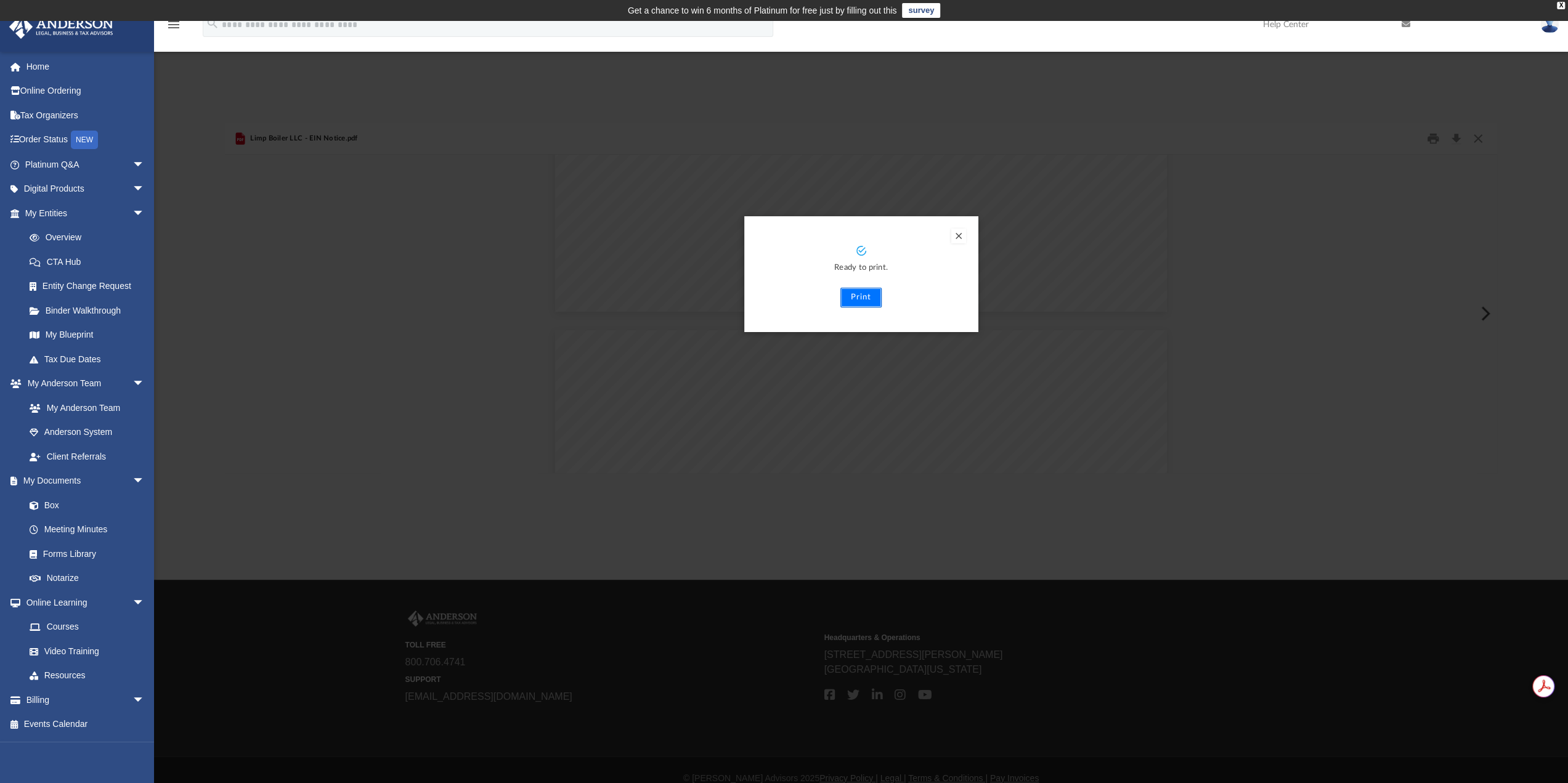
click at [852, 297] on button "Print" at bounding box center [861, 297] width 42 height 20
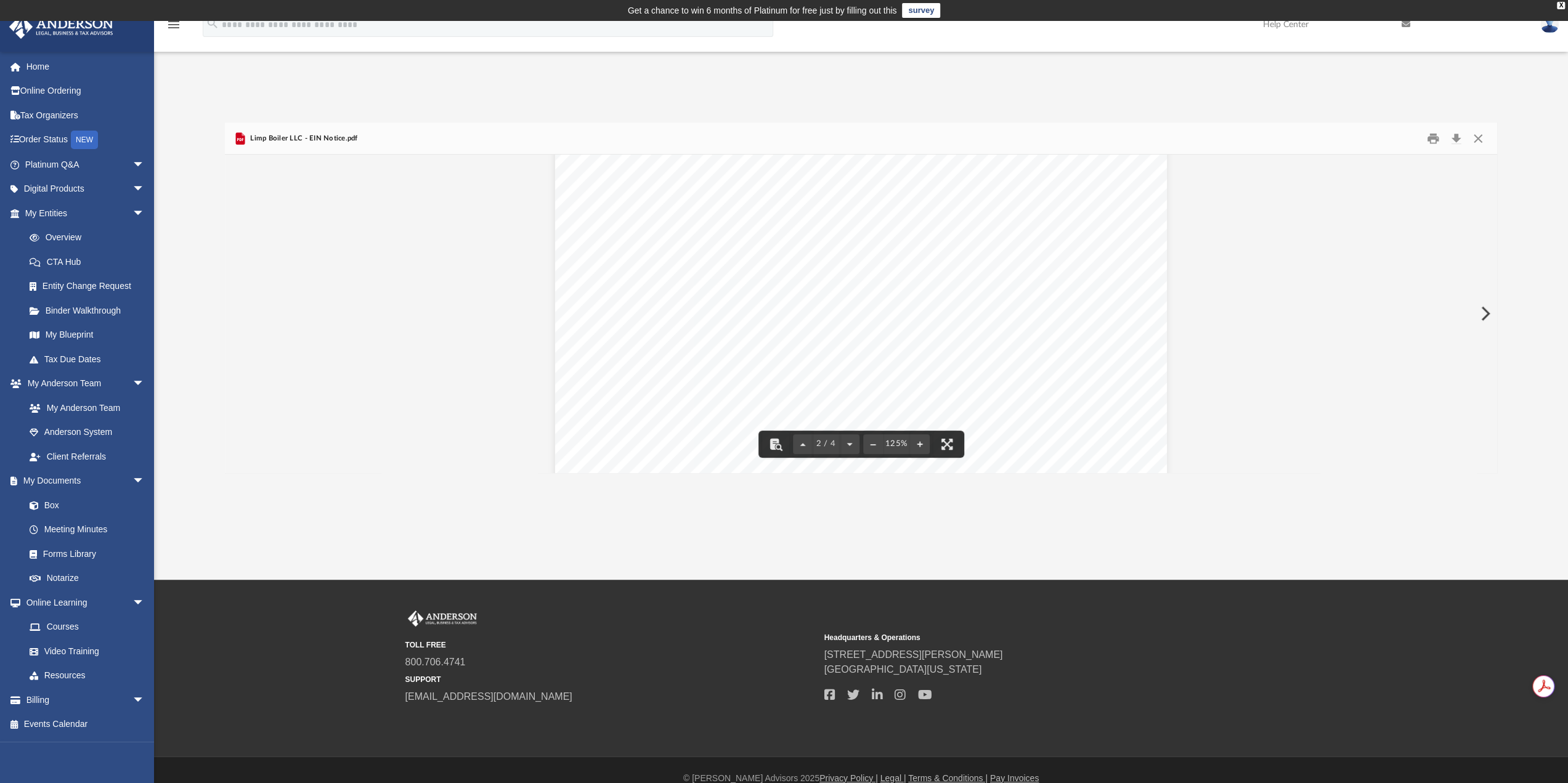
scroll to position [1232, 0]
click at [67, 507] on link "Box" at bounding box center [90, 504] width 146 height 25
click at [56, 511] on link "Box" at bounding box center [90, 504] width 146 height 25
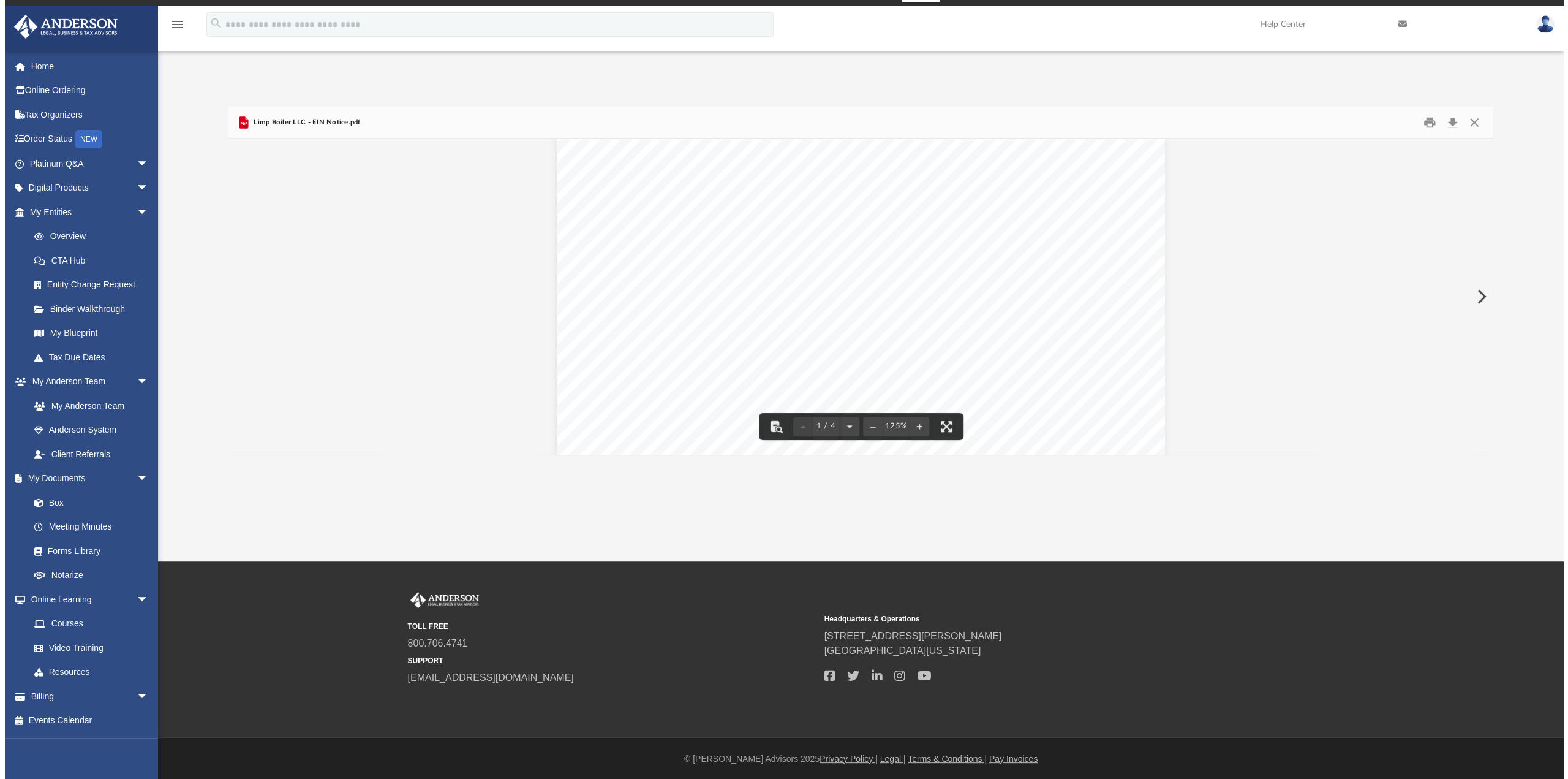
scroll to position [0, 0]
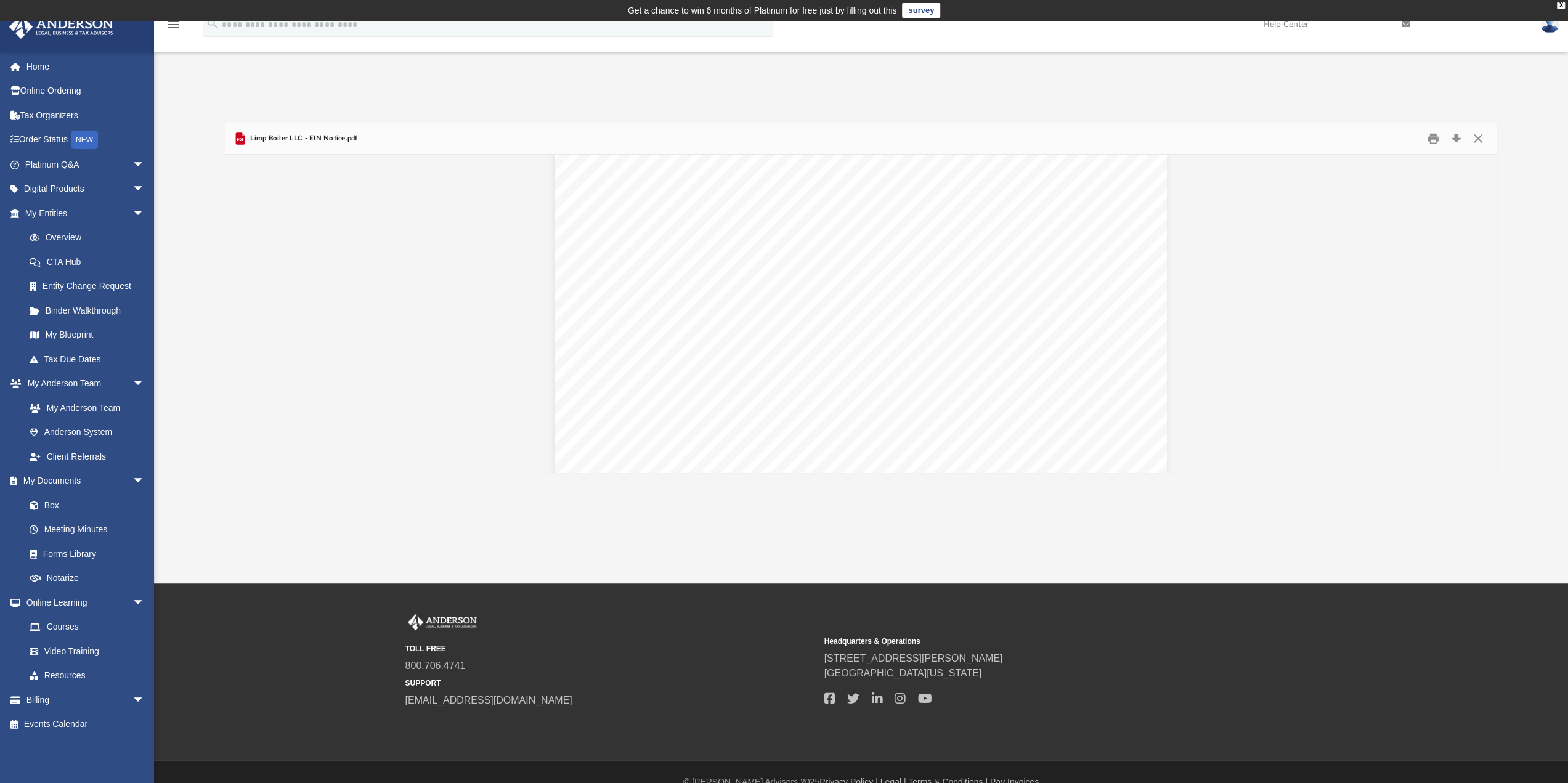
click at [1561, 13] on td "Get a chance to win 6 months of Platinum for free just by filling out this surv…" at bounding box center [784, 10] width 1568 height 21
click at [1564, 5] on div "X" at bounding box center [1561, 5] width 8 height 7
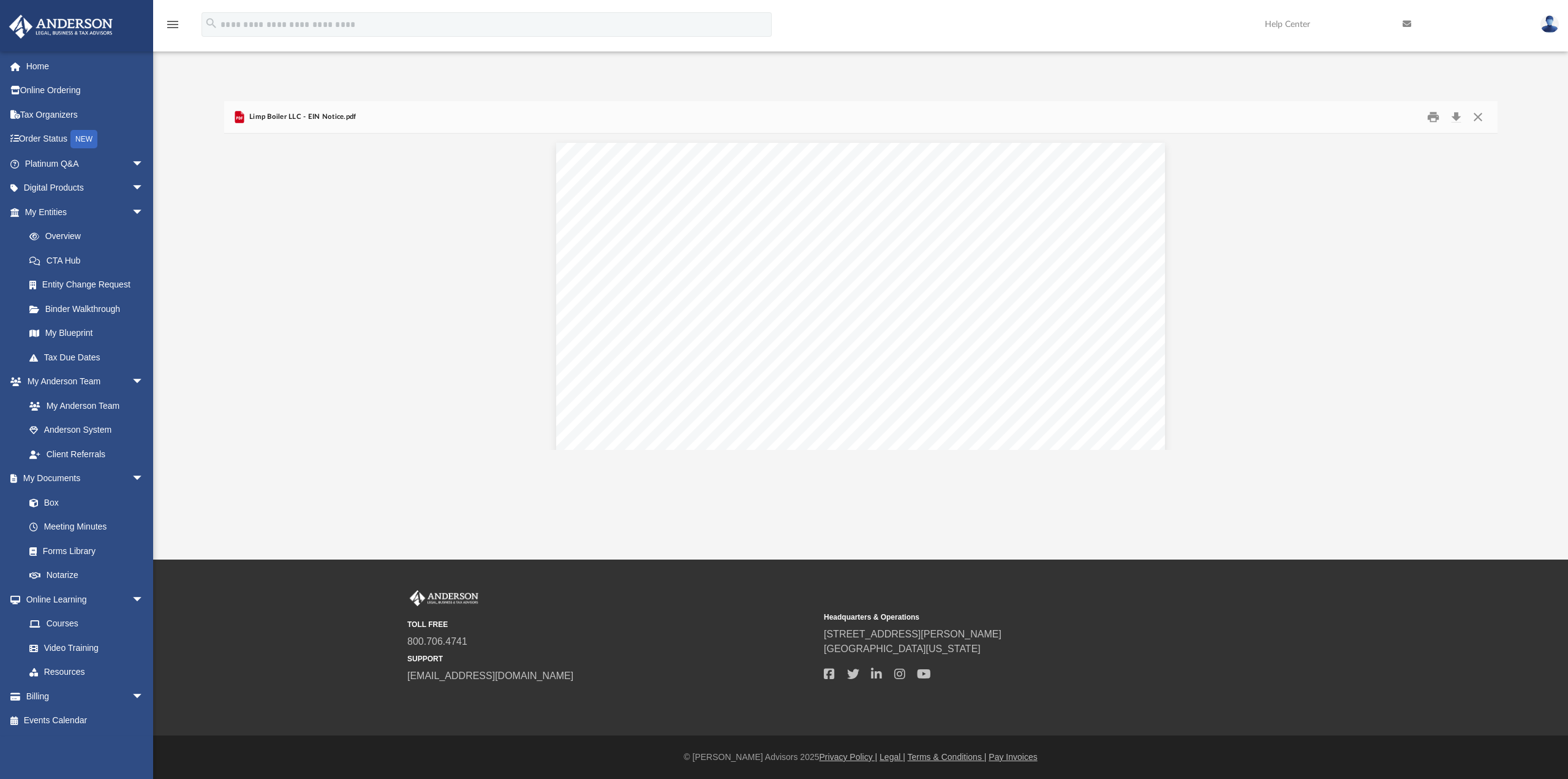
click at [199, 41] on div "menu search Site Menu add [EMAIL_ADDRESS][DOMAIN_NAME] My Profile Reset Passwor…" at bounding box center [783, 30] width 1550 height 41
click at [178, 30] on icon "menu" at bounding box center [173, 24] width 15 height 15
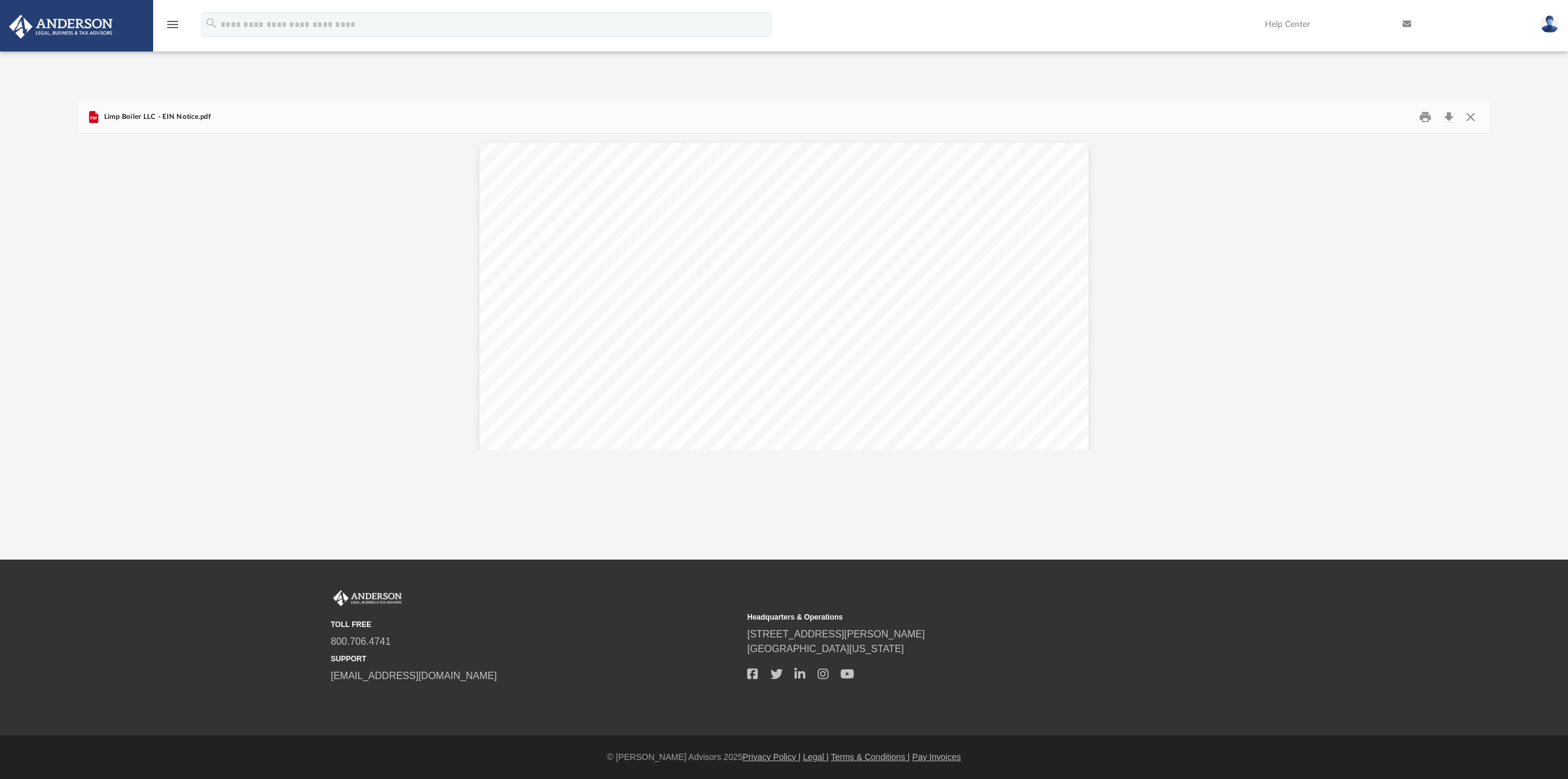
scroll to position [10, 10]
click at [178, 30] on icon "menu" at bounding box center [173, 24] width 15 height 15
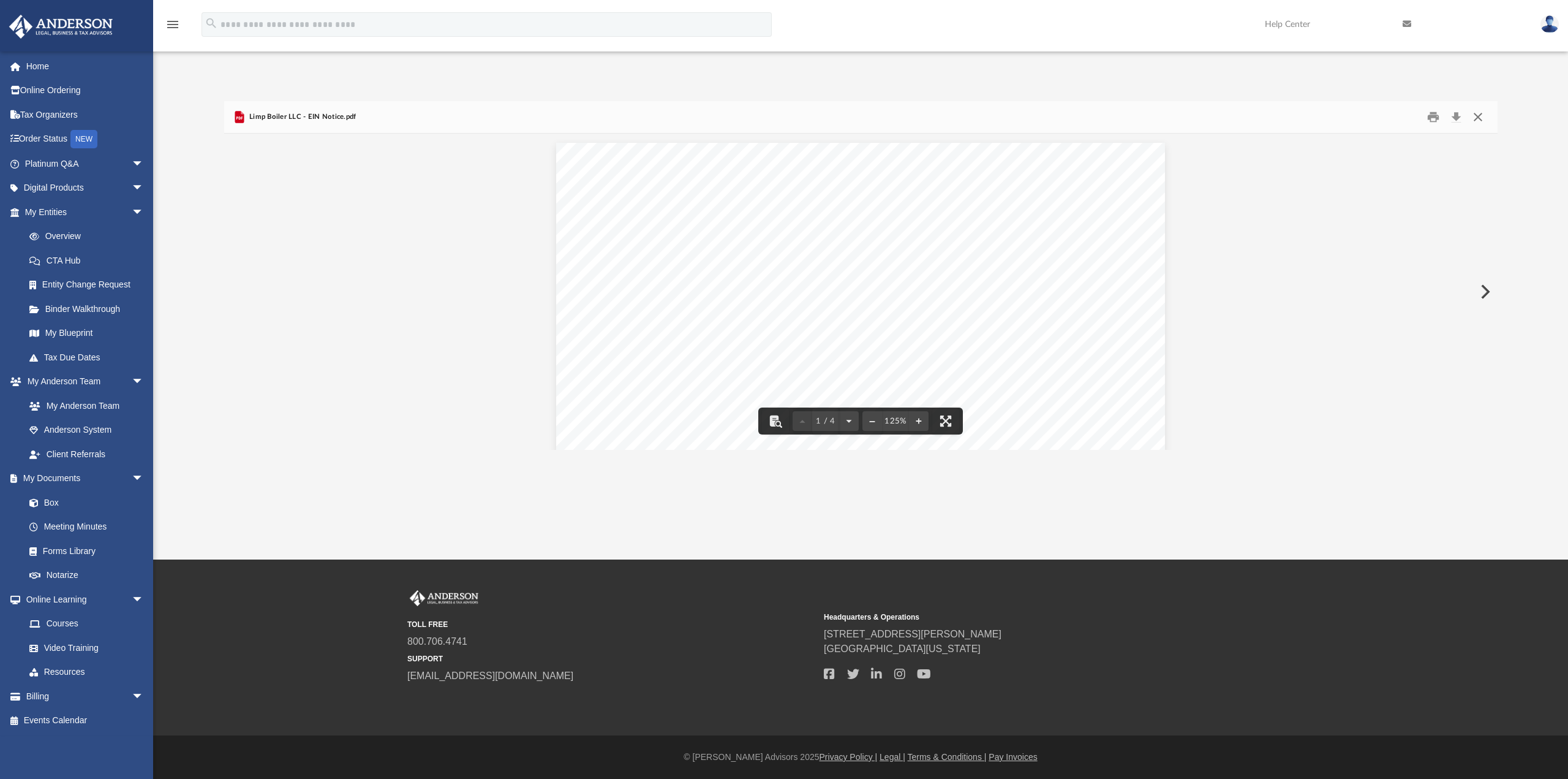
click at [1485, 113] on button "Close" at bounding box center [1478, 118] width 22 height 19
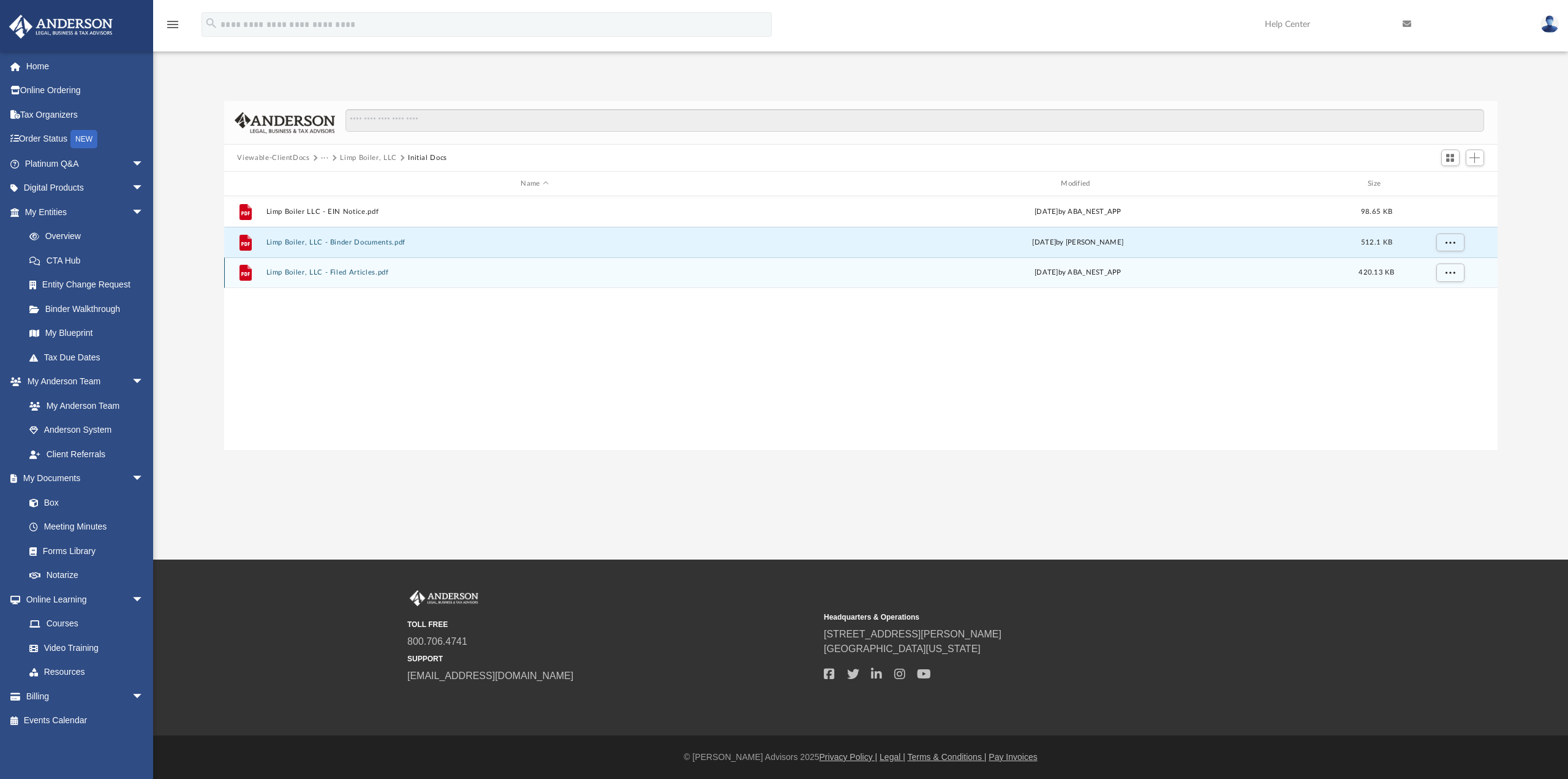
click at [355, 273] on button "Limp Boiler, LLC - Filed Articles.pdf" at bounding box center [535, 272] width 538 height 8
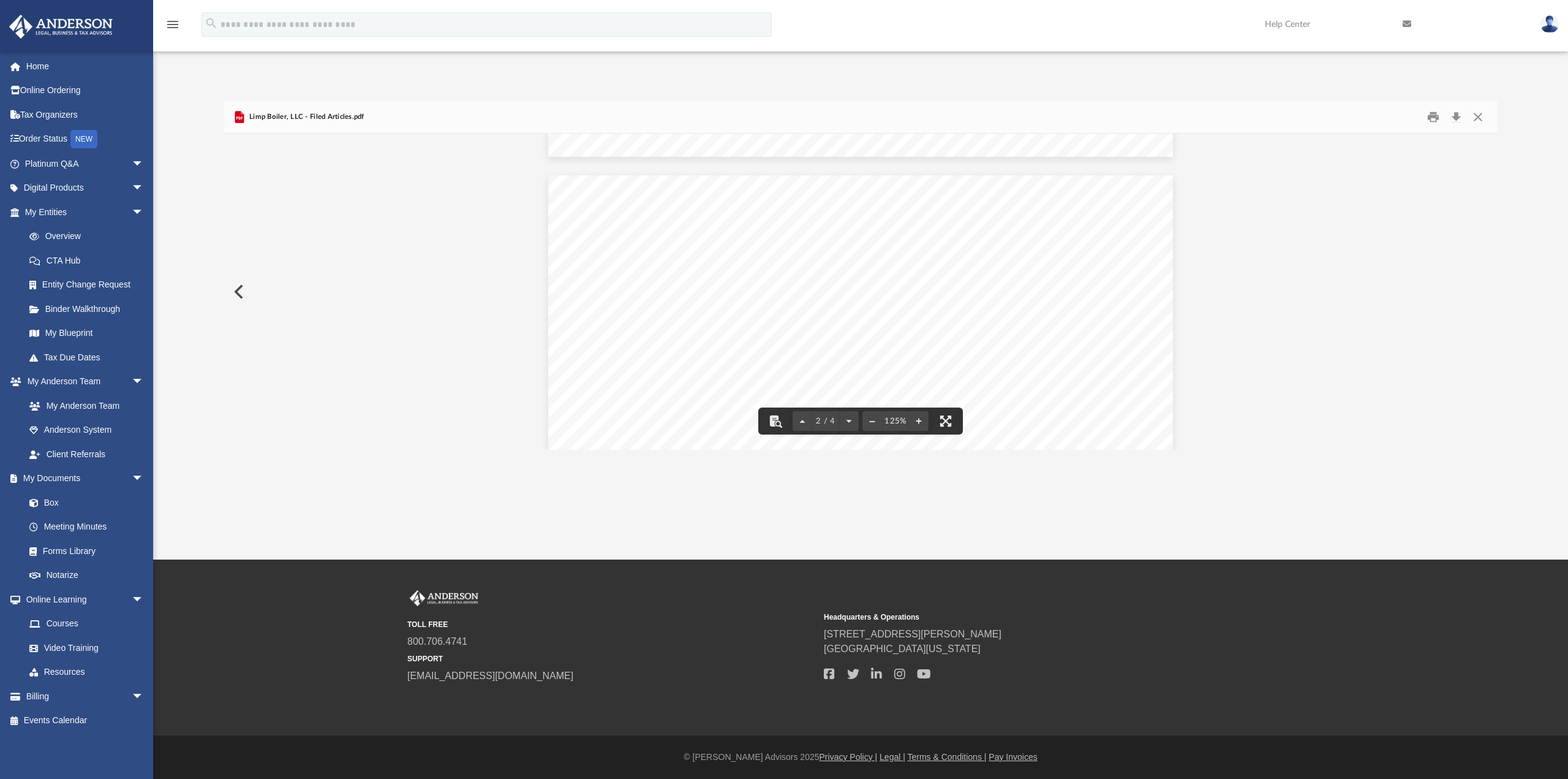
scroll to position [797, 0]
click at [1451, 119] on button "Download" at bounding box center [1456, 118] width 22 height 19
click at [1482, 117] on button "Close" at bounding box center [1478, 118] width 22 height 19
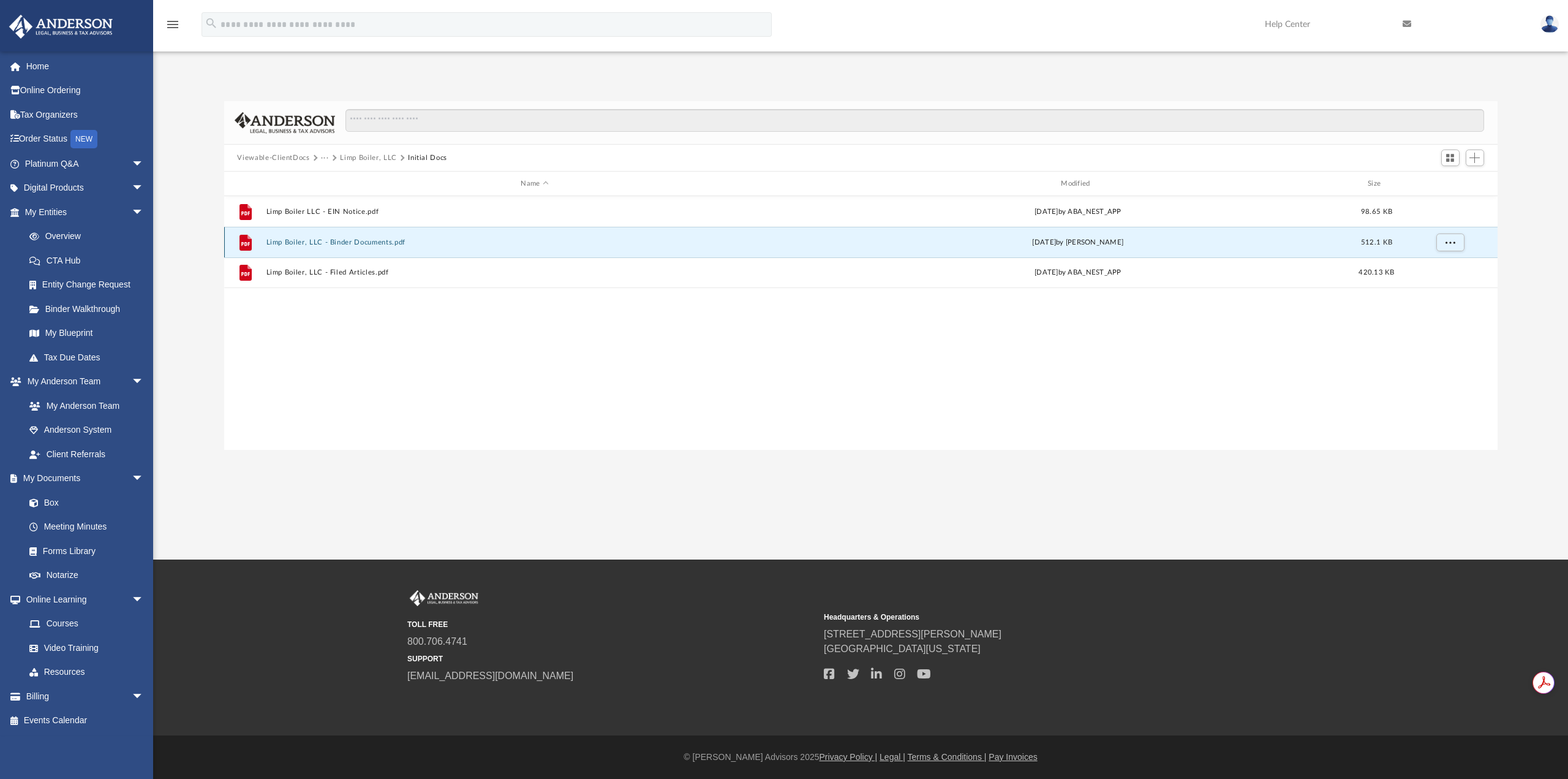
click at [352, 241] on button "Limp Boiler, LLC - Binder Documents.pdf" at bounding box center [535, 242] width 538 height 8
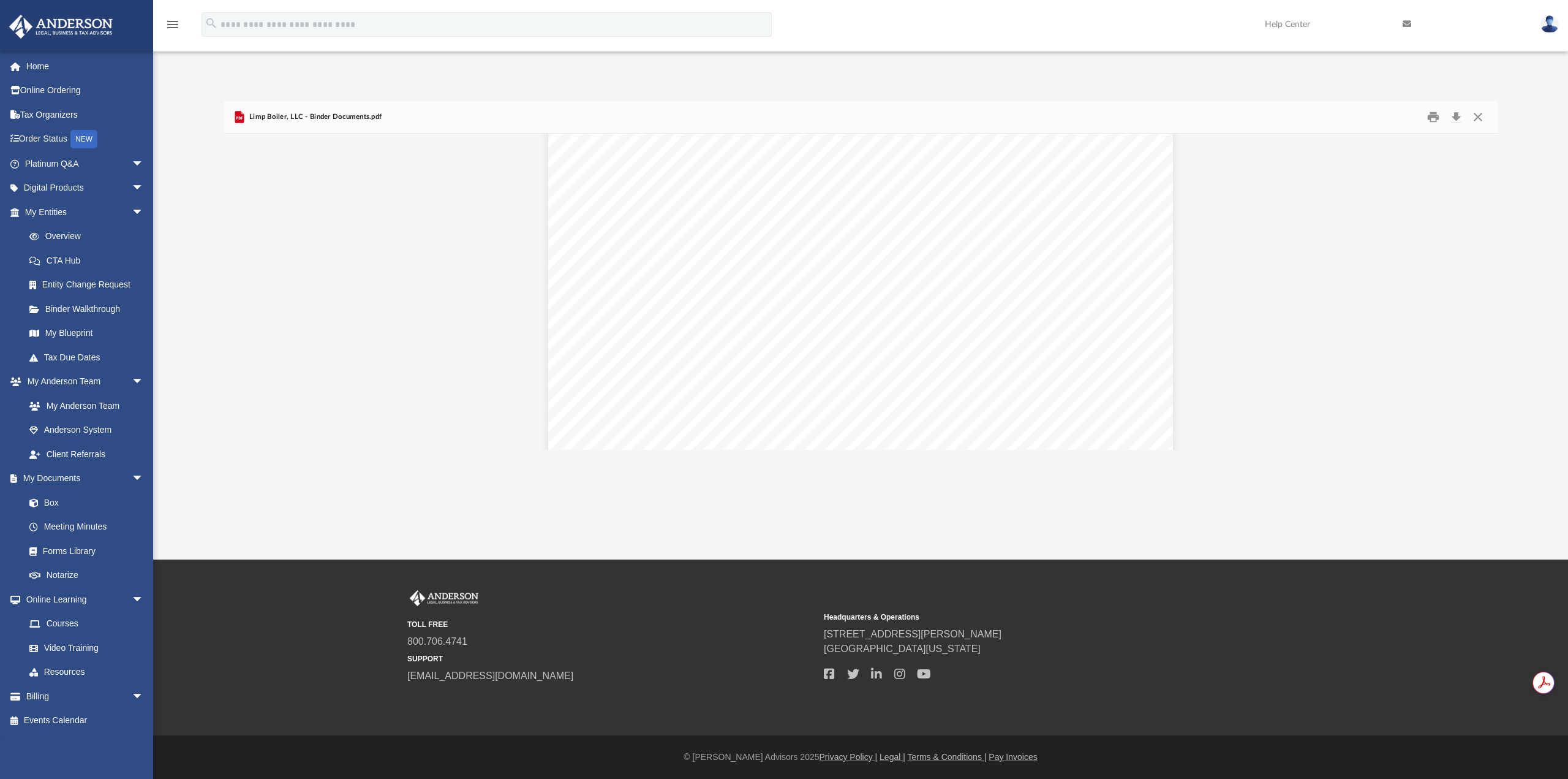
scroll to position [45770, 0]
click at [657, 287] on div "Operating Agreement of Limp Boiler, LLC Page 43 of 43 (k) Internal References U…" at bounding box center [861, 271] width 625 height 809
click at [644, 294] on span "_______________________________________" at bounding box center [740, 299] width 239 height 13
click at [722, 293] on span "_______________________________________" at bounding box center [740, 299] width 239 height 13
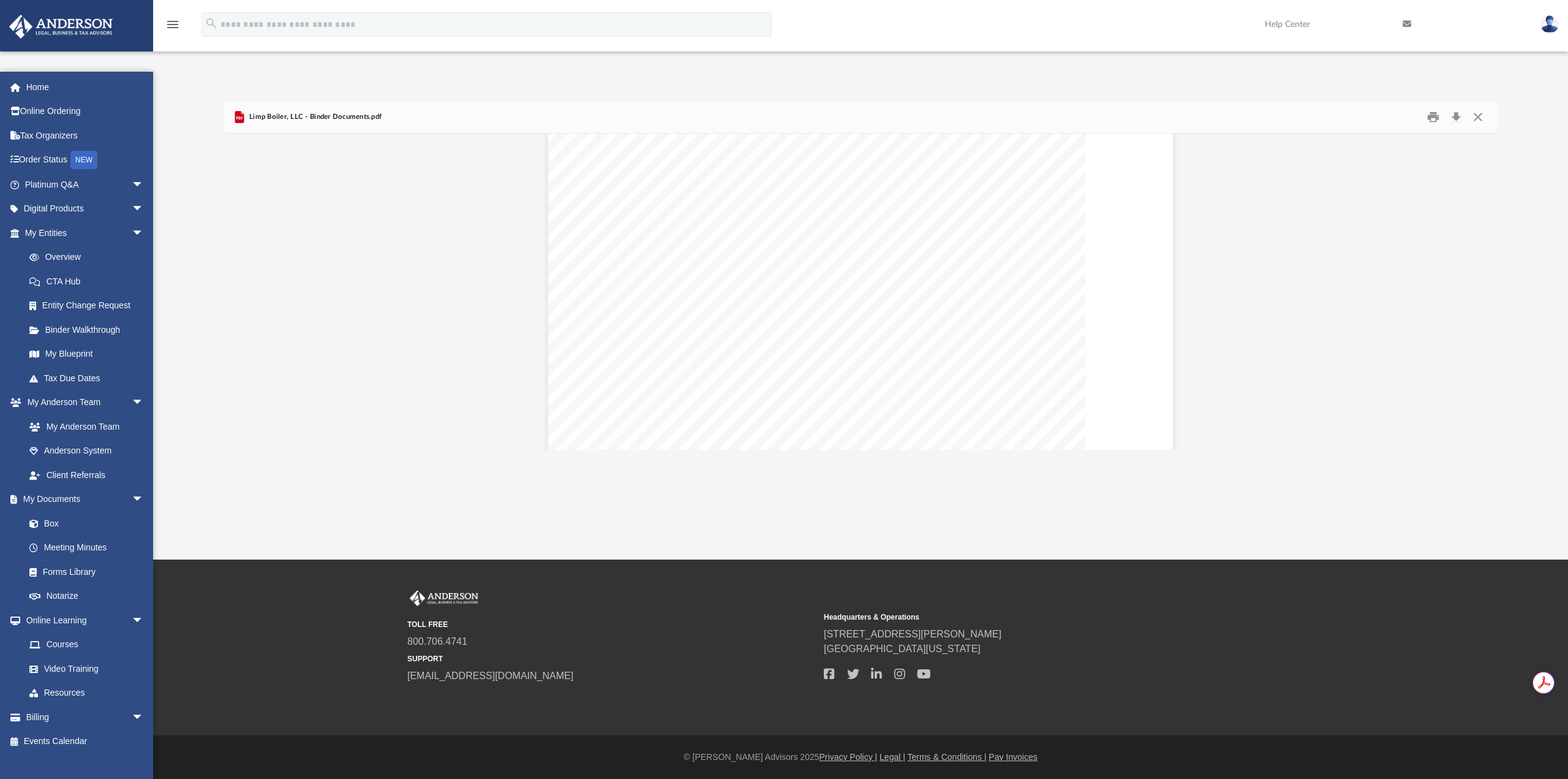
scroll to position [47975, 0]
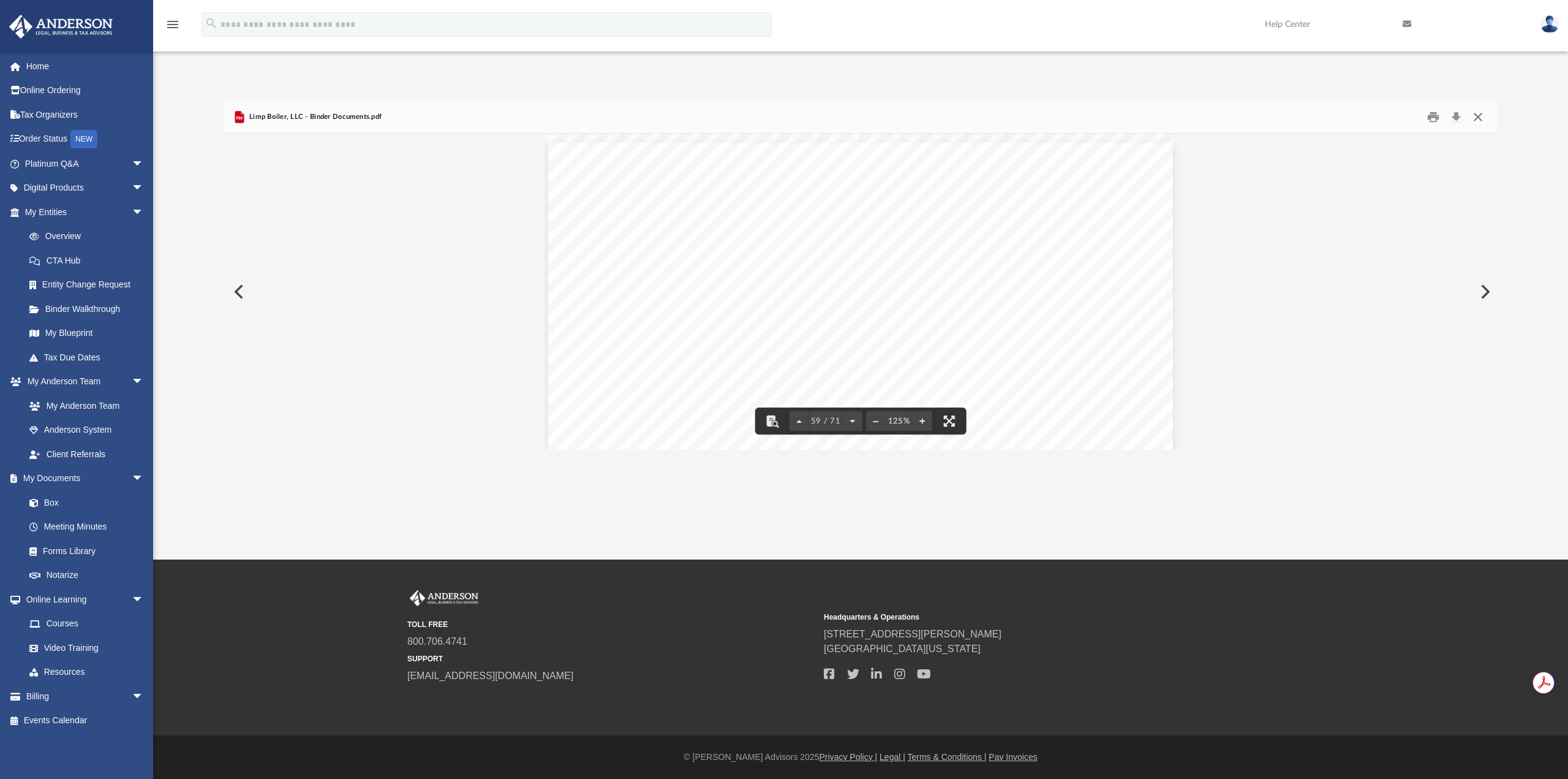
click at [1473, 113] on button "Close" at bounding box center [1478, 118] width 22 height 19
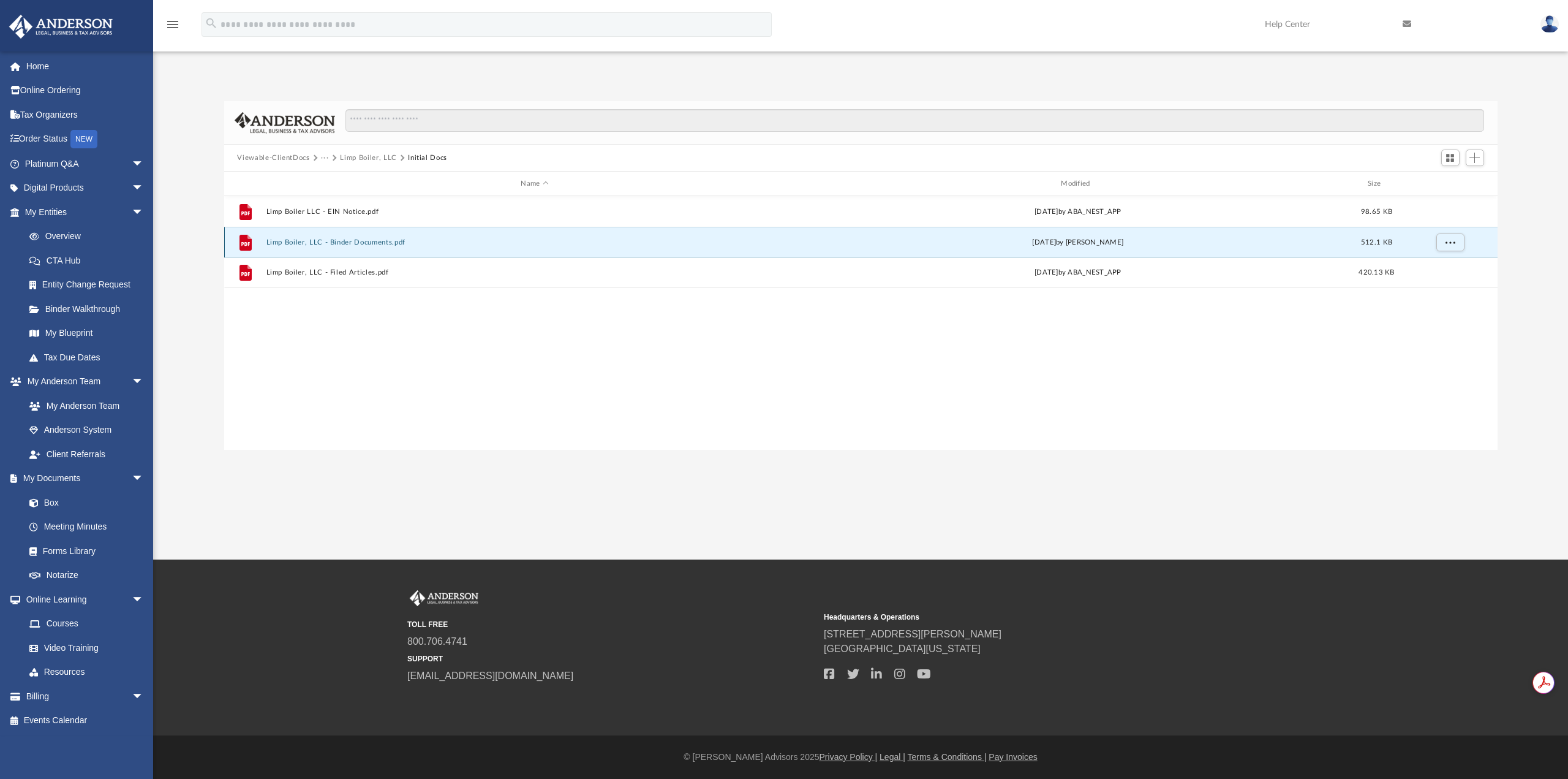
click at [360, 241] on button "Limp Boiler, LLC - Binder Documents.pdf" at bounding box center [535, 242] width 538 height 8
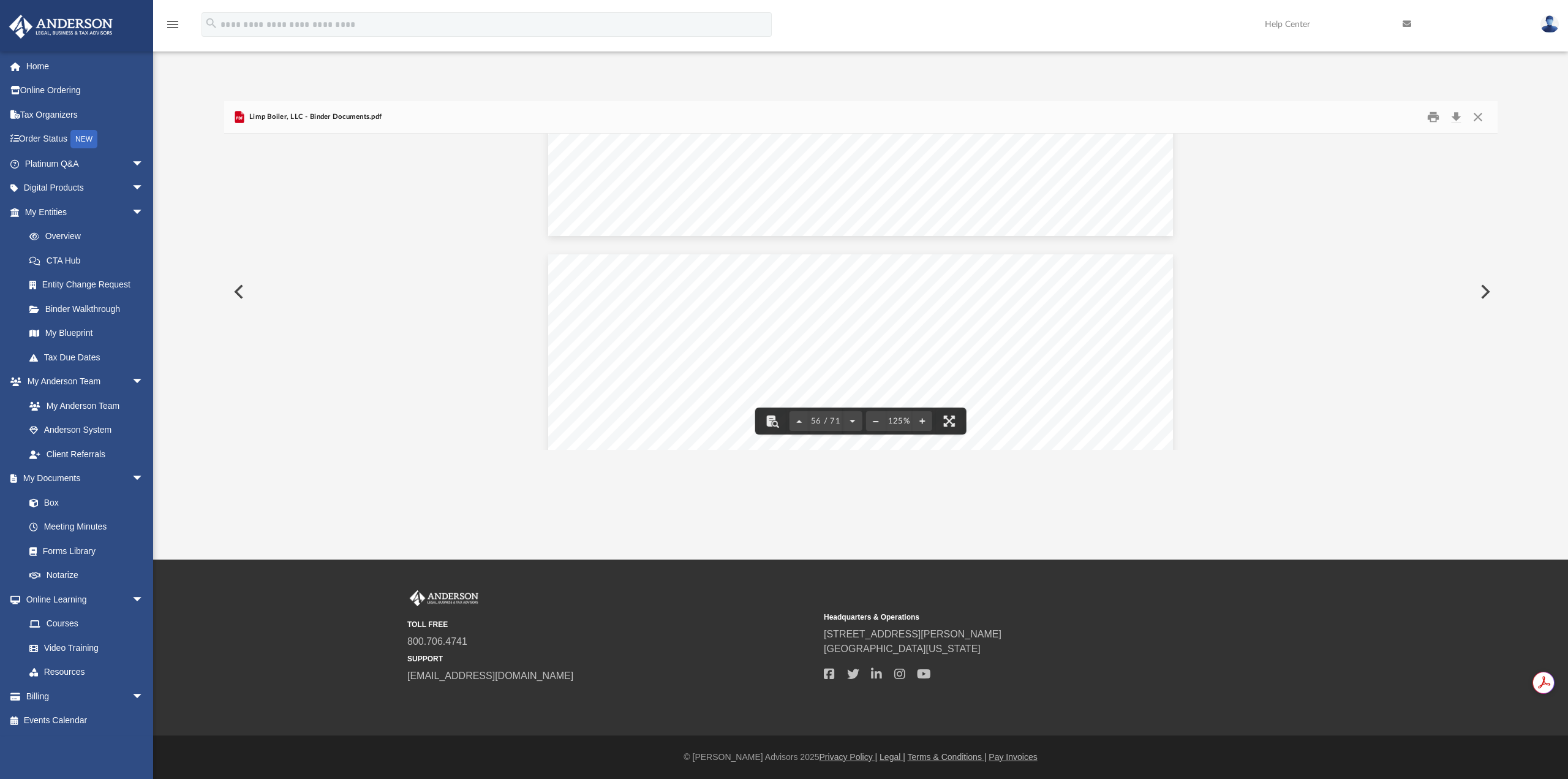
scroll to position [46321, 0]
drag, startPoint x: 794, startPoint y: 296, endPoint x: 929, endPoint y: 293, distance: 135.0
click at [922, 293] on div "Operating Agreement of Limp Boiler, LLC SCHEDULE A SCHEDULE OF MEMBERS Member I…" at bounding box center [861, 547] width 625 height 809
drag, startPoint x: 933, startPoint y: 293, endPoint x: 799, endPoint y: 290, distance: 134.0
click at [799, 290] on div "Operating Agreement of Limp Boiler, LLC SCHEDULE A SCHEDULE OF MEMBERS Member I…" at bounding box center [861, 547] width 625 height 809
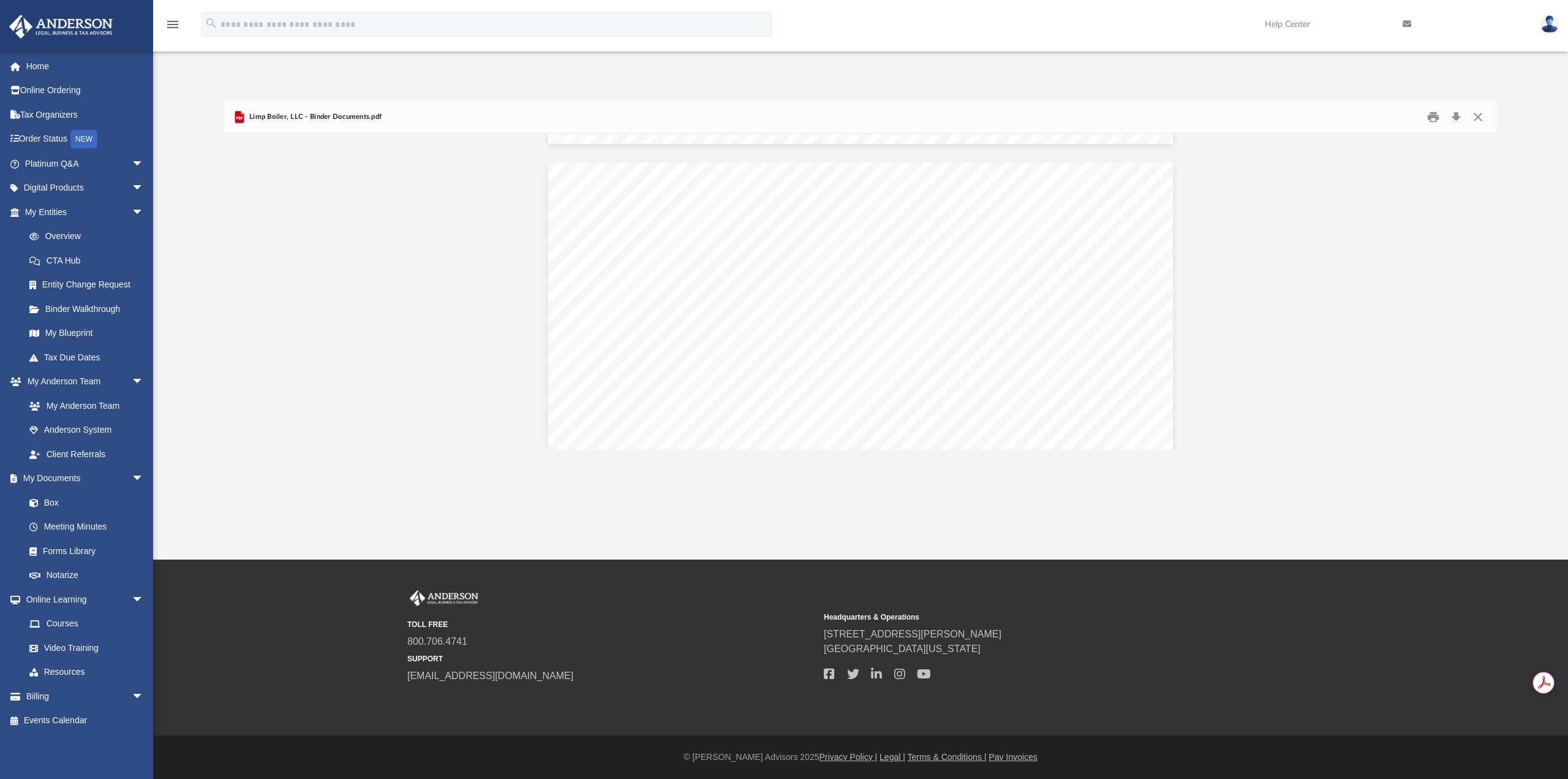
scroll to position [55592, 0]
